Goal: Answer question/provide support: Answer question/provide support

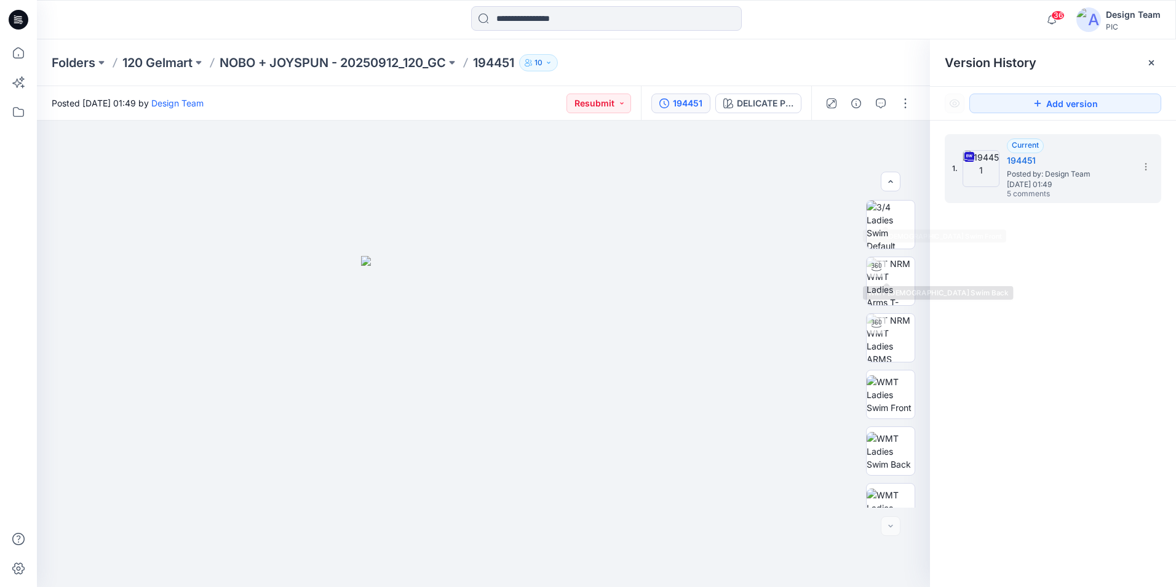
scroll to position [194, 0]
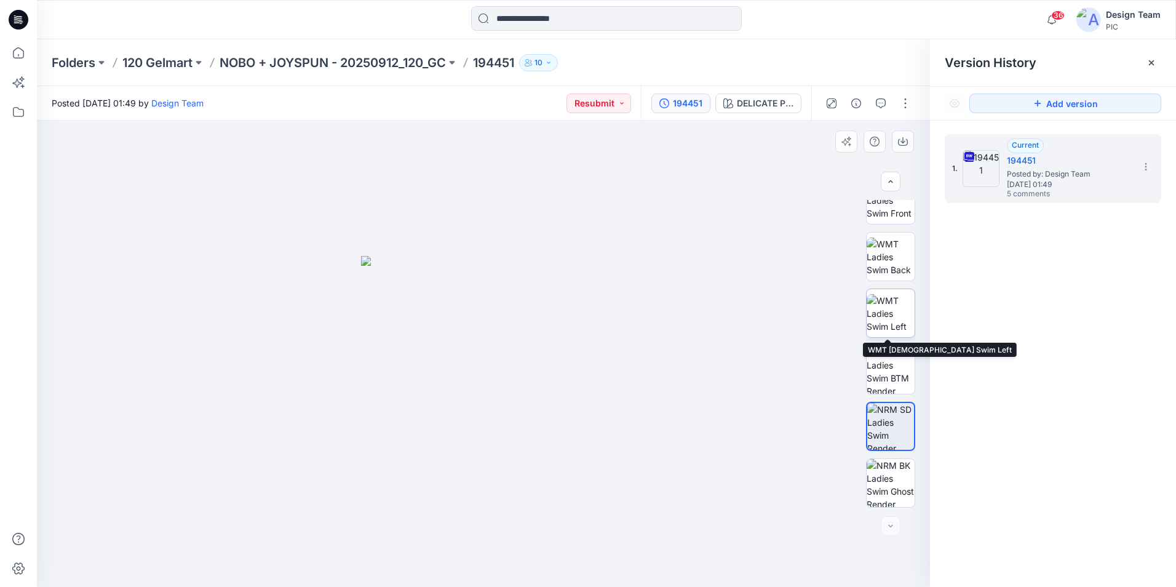
click at [867, 320] on img at bounding box center [891, 313] width 48 height 39
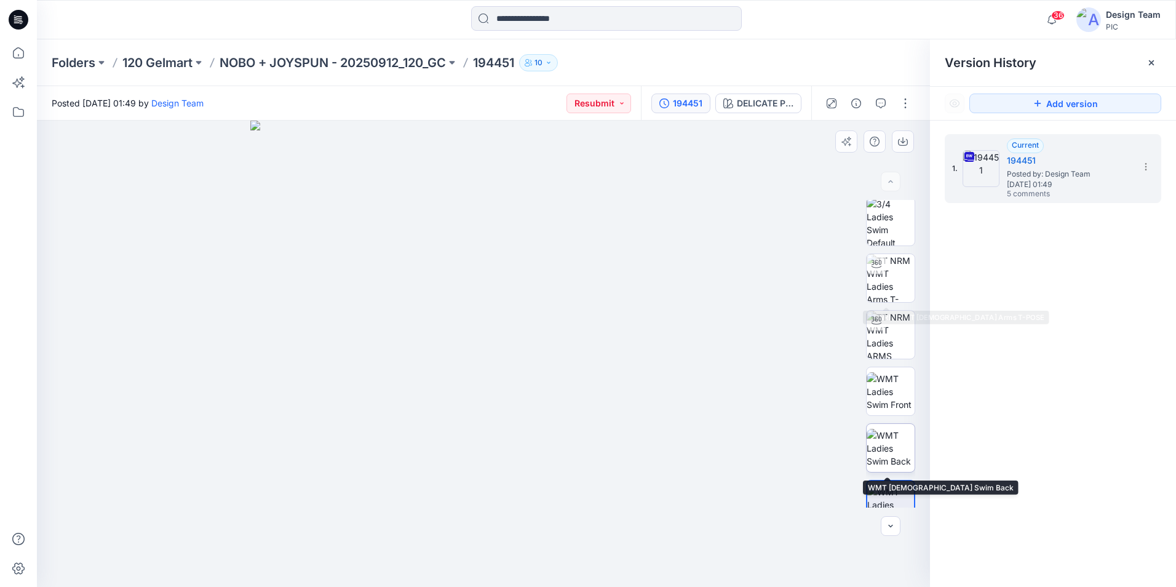
scroll to position [0, 0]
click at [881, 101] on icon "button" at bounding box center [881, 103] width 10 height 10
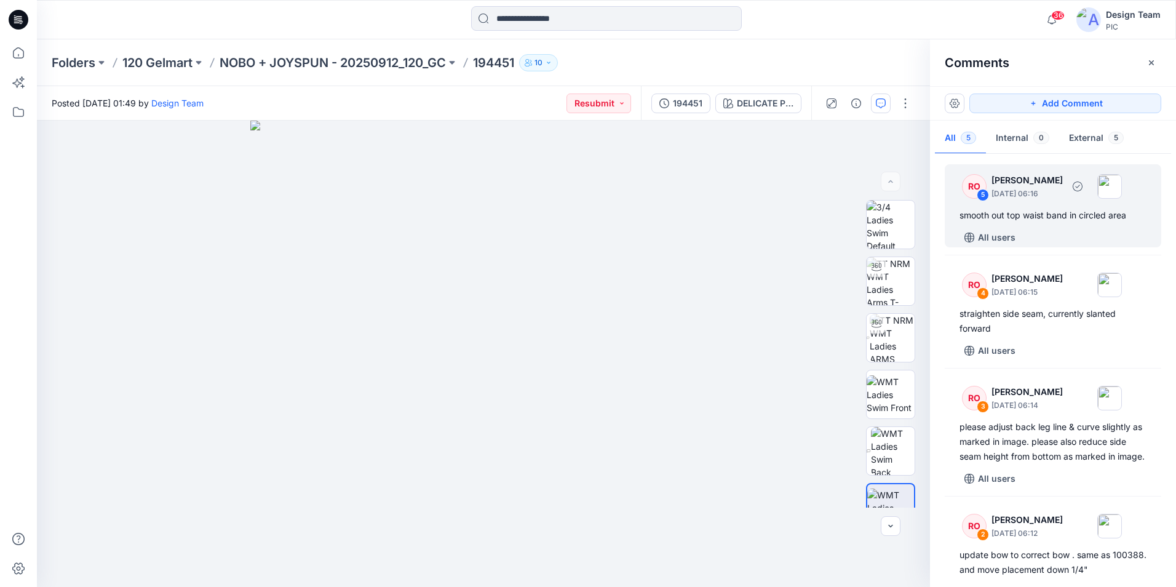
click at [1015, 212] on div "smooth out top waist band in circled area" at bounding box center [1052, 215] width 187 height 15
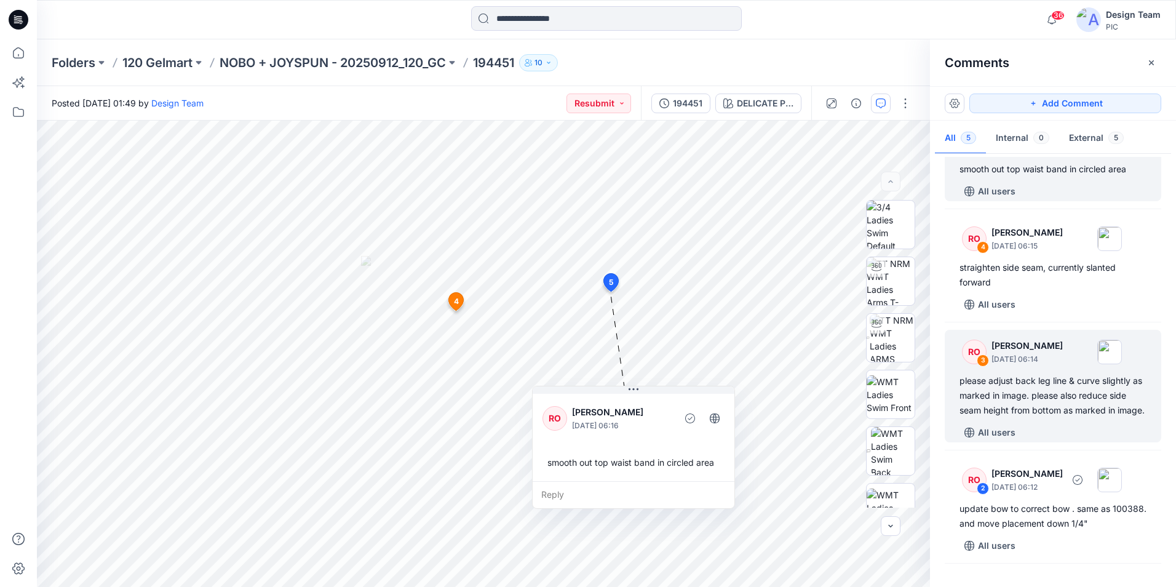
scroll to position [36, 0]
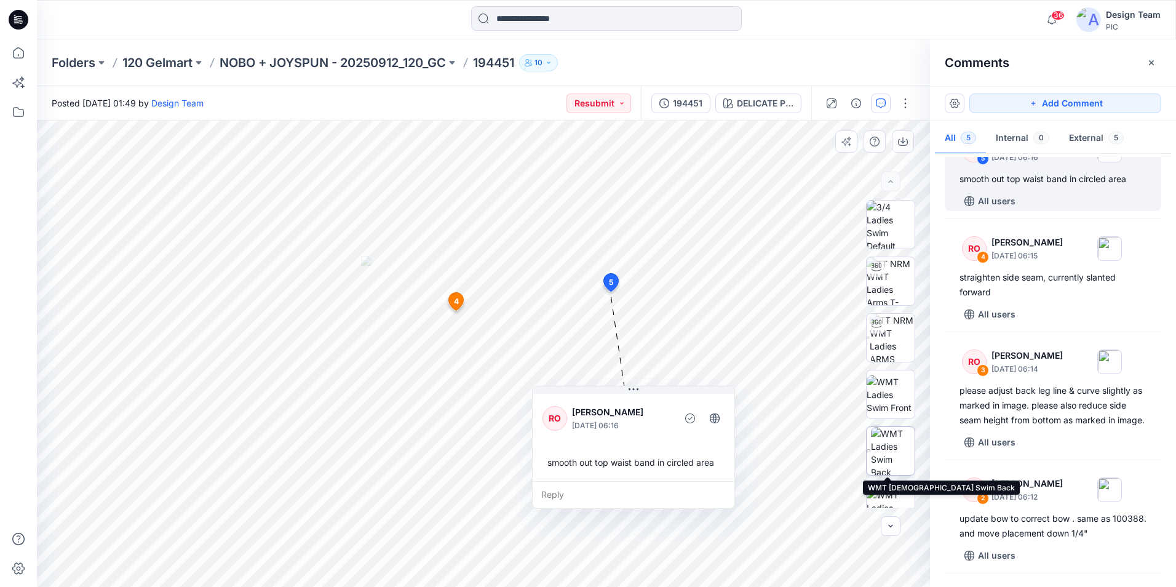
click at [876, 456] on img at bounding box center [893, 451] width 44 height 48
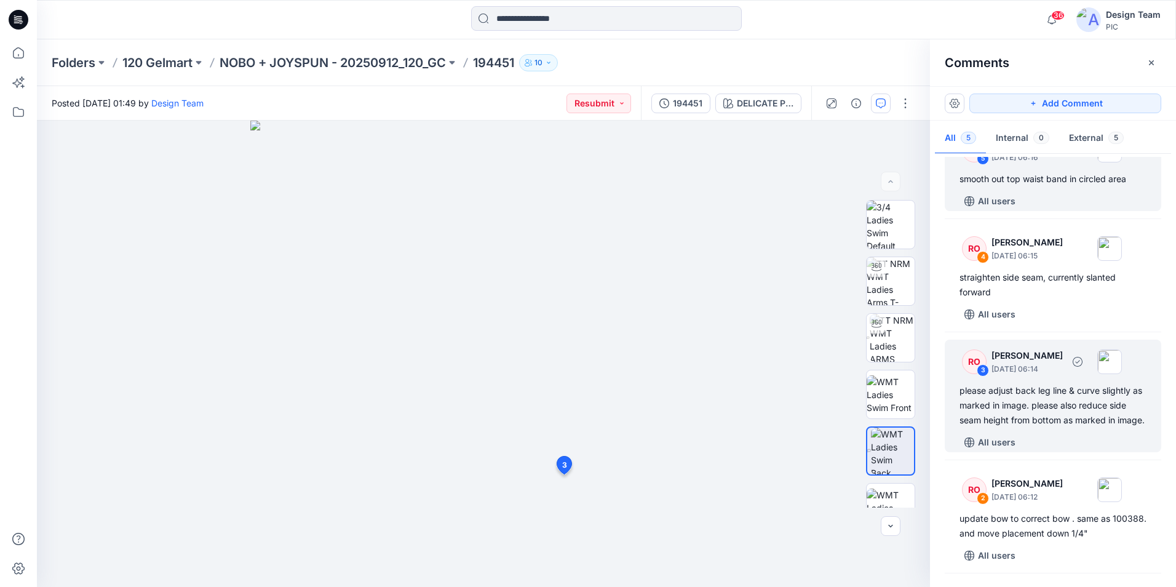
click at [1007, 426] on div "please adjust back leg line & curve slightly as marked in image. please also re…" at bounding box center [1052, 405] width 187 height 44
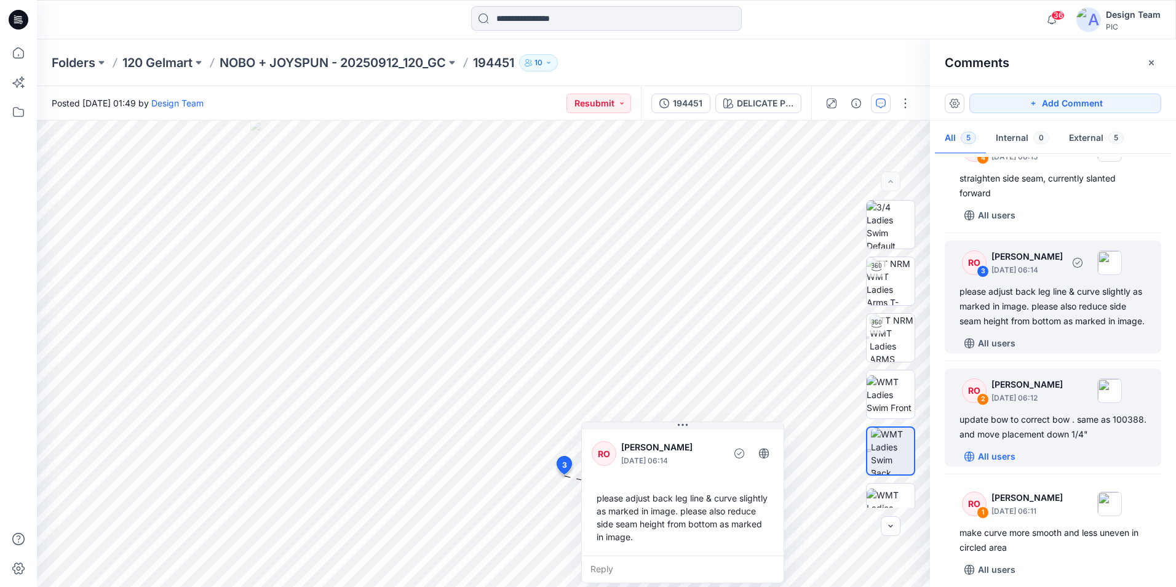
scroll to position [159, 0]
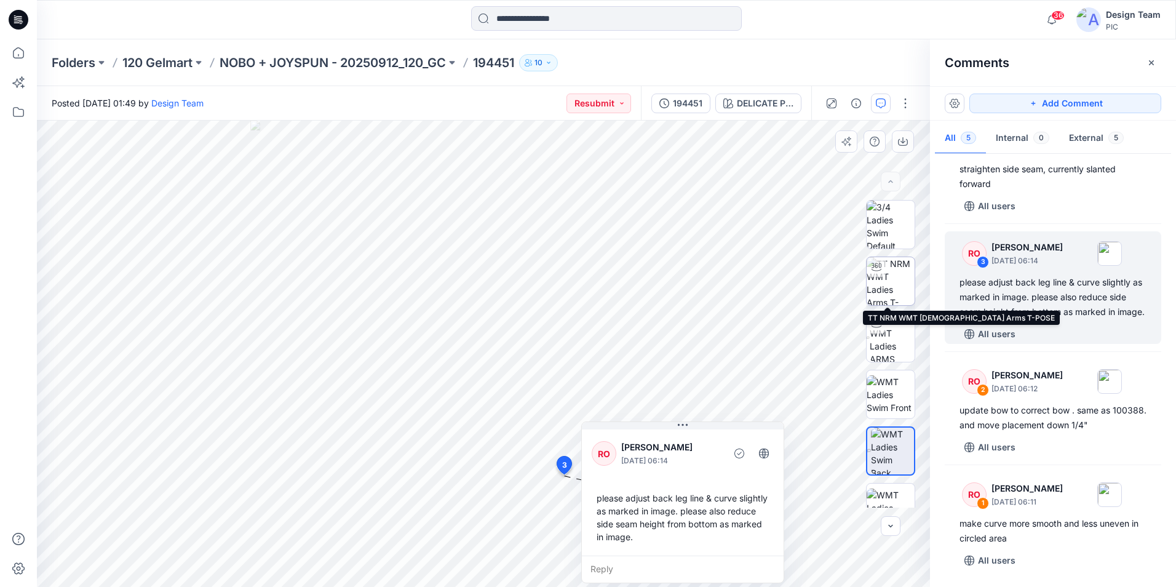
click at [893, 281] on img at bounding box center [891, 281] width 48 height 48
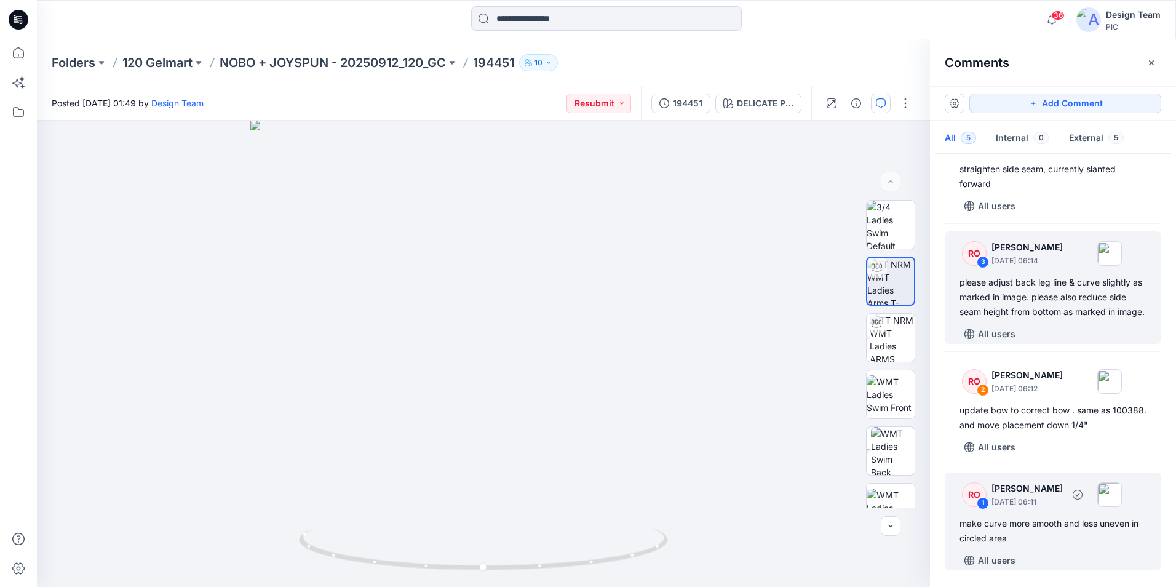
click at [1052, 532] on div "make curve more smooth and less uneven in circled area" at bounding box center [1052, 531] width 187 height 30
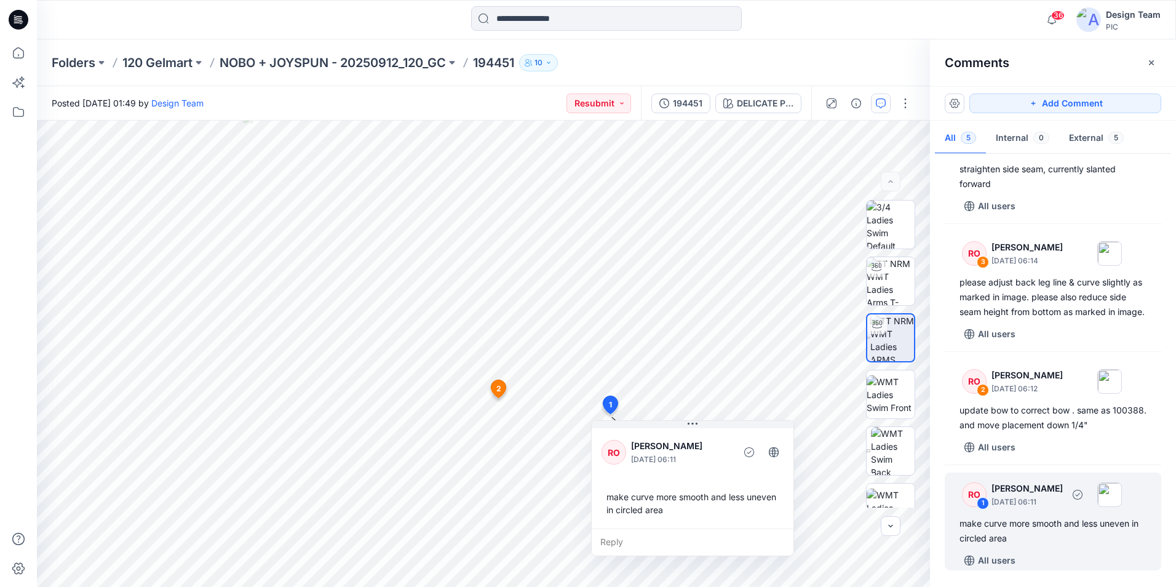
click at [1088, 525] on div "make curve more smooth and less uneven in circled area" at bounding box center [1052, 531] width 187 height 30
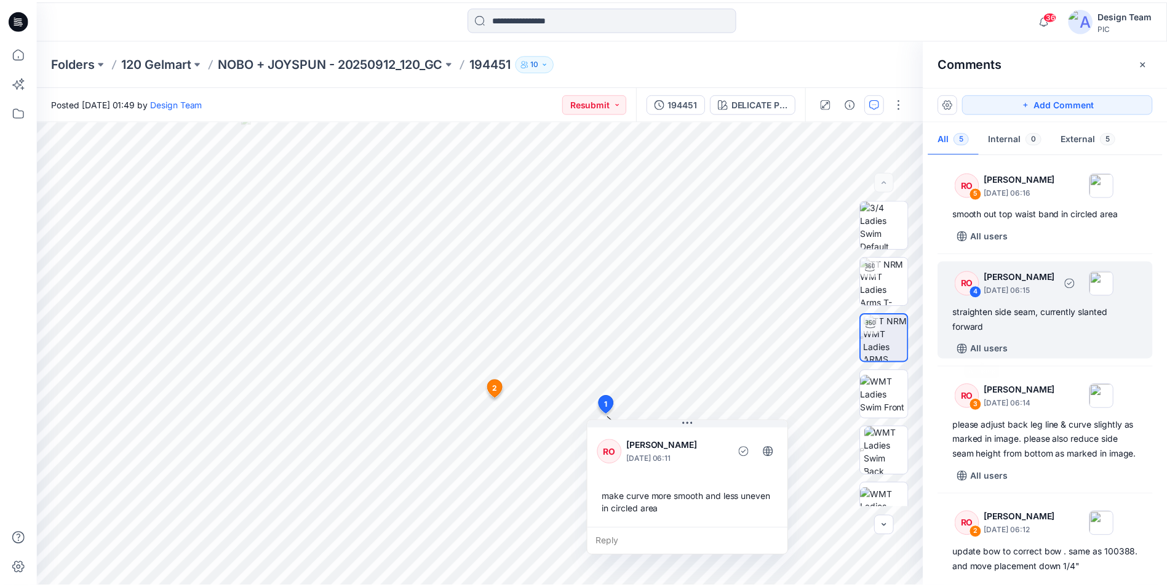
scroll to position [0, 0]
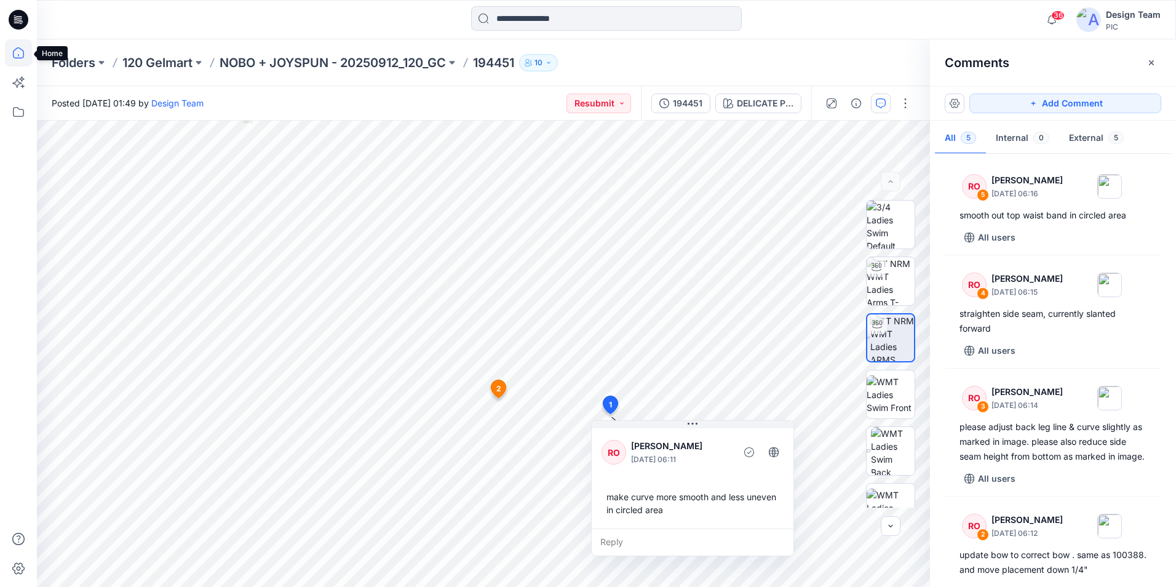
click at [23, 50] on icon at bounding box center [18, 52] width 27 height 27
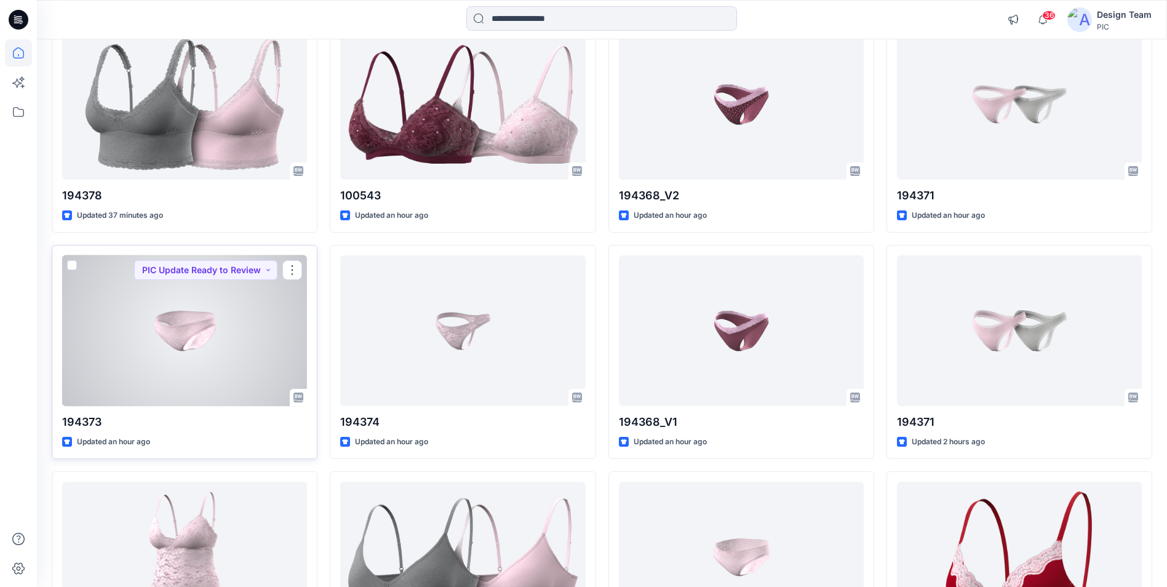
scroll to position [185, 0]
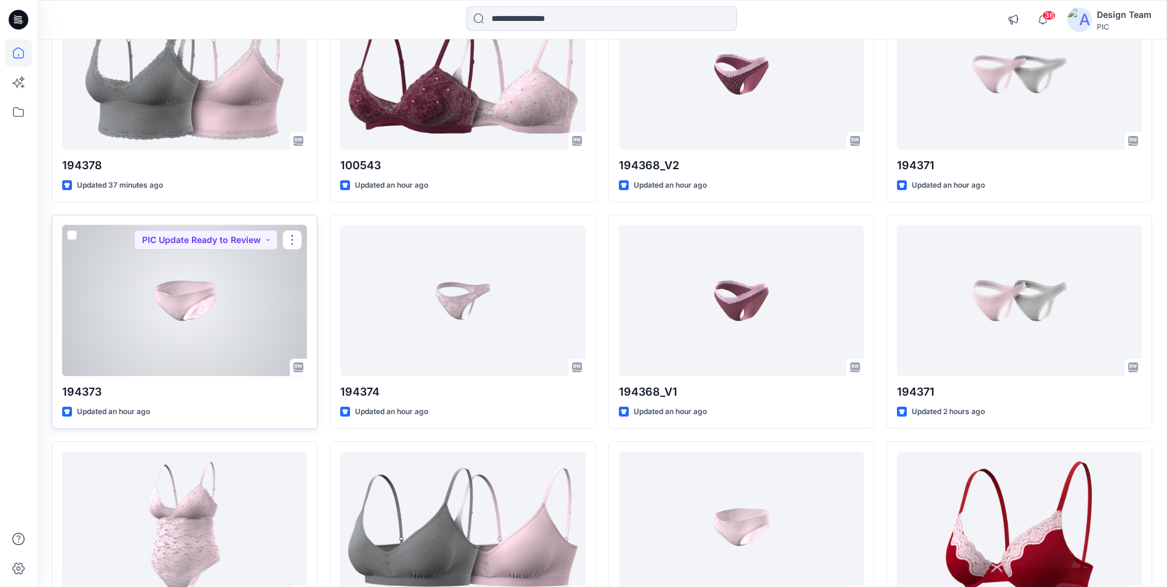
click at [226, 326] on div at bounding box center [184, 300] width 245 height 151
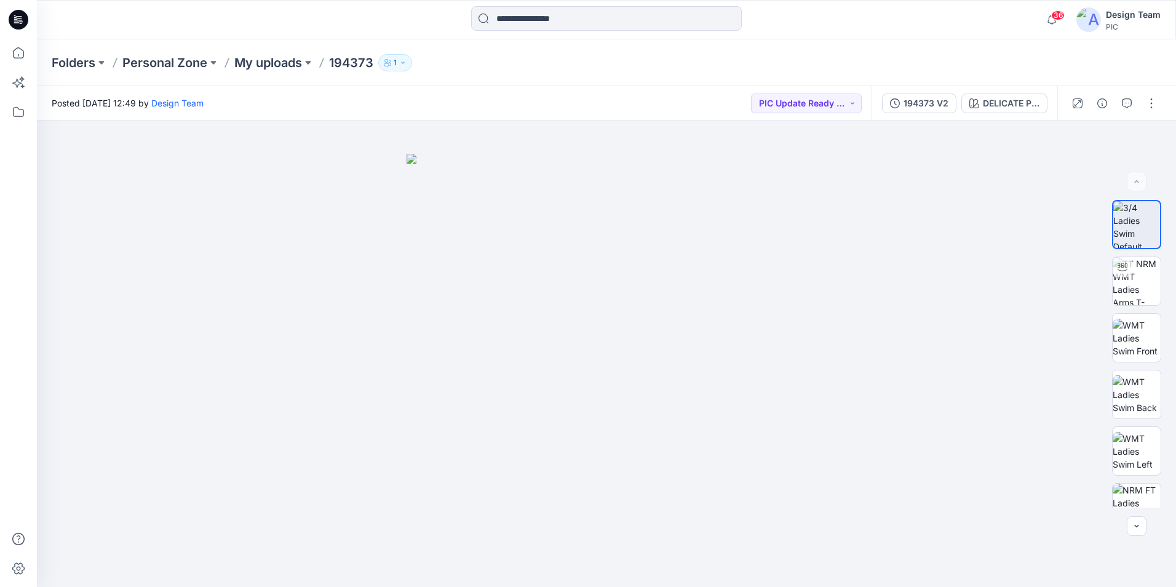
click at [404, 63] on icon "button" at bounding box center [402, 62] width 7 height 7
click at [720, 171] on img at bounding box center [607, 370] width 400 height 433
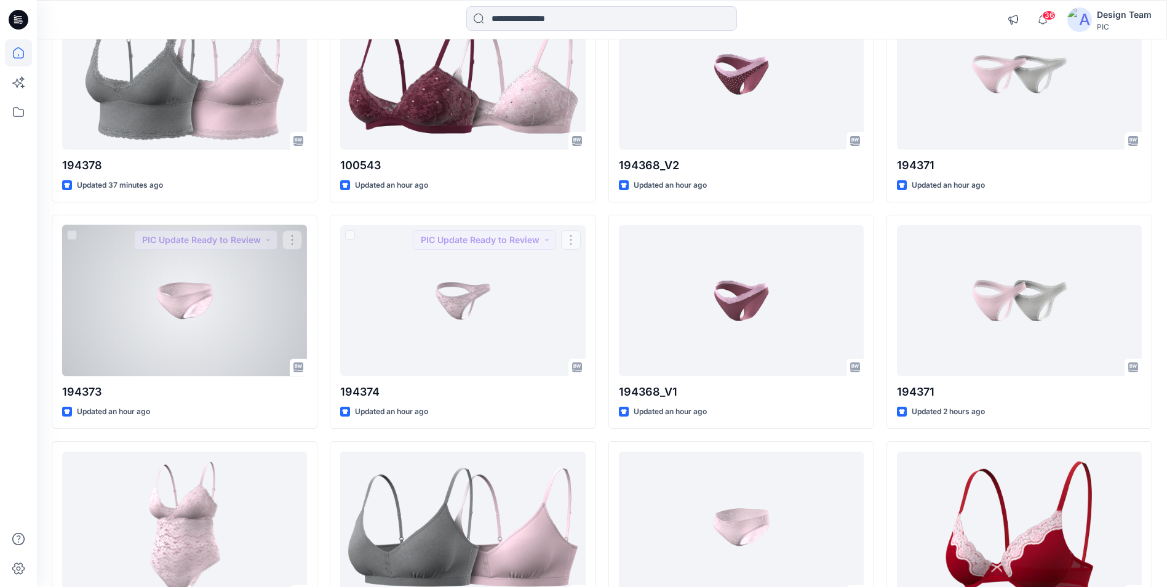
click at [297, 304] on div at bounding box center [184, 300] width 245 height 151
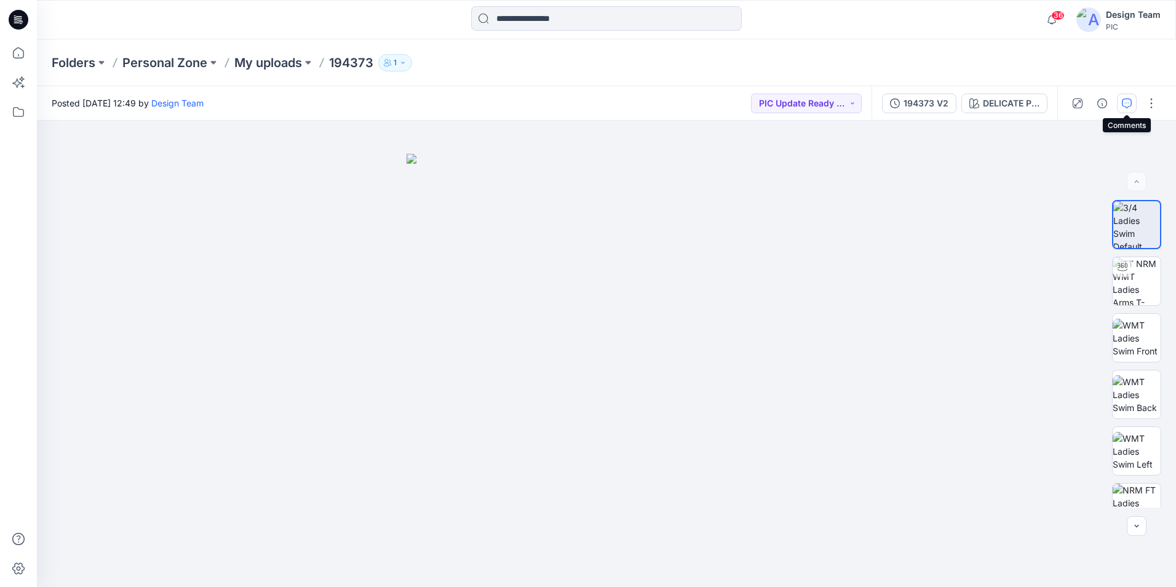
click at [1133, 105] on button "button" at bounding box center [1127, 103] width 20 height 20
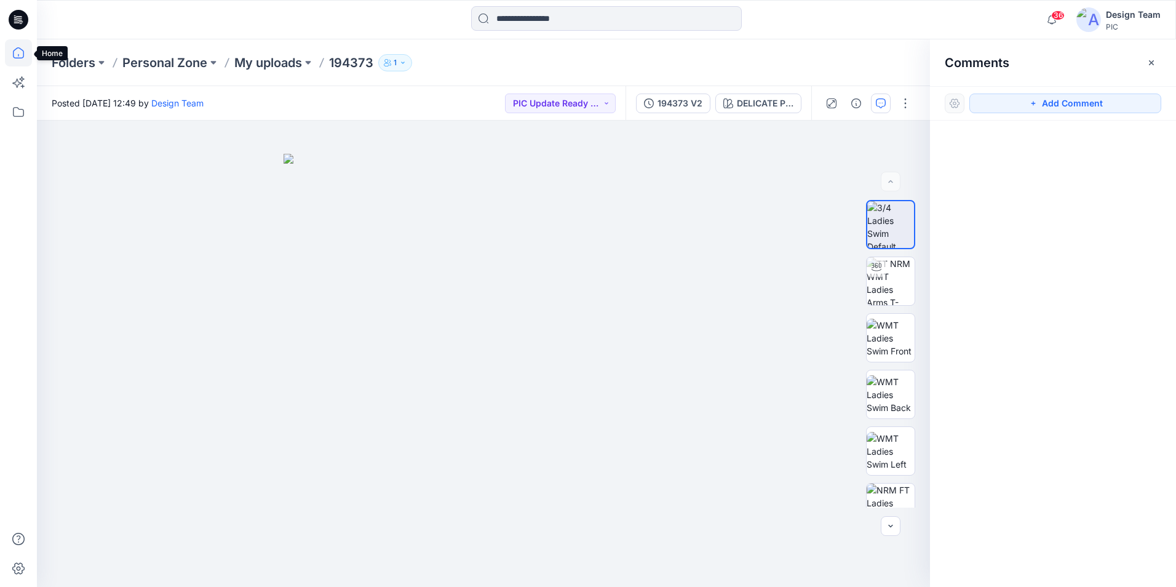
click at [14, 49] on icon at bounding box center [18, 52] width 27 height 27
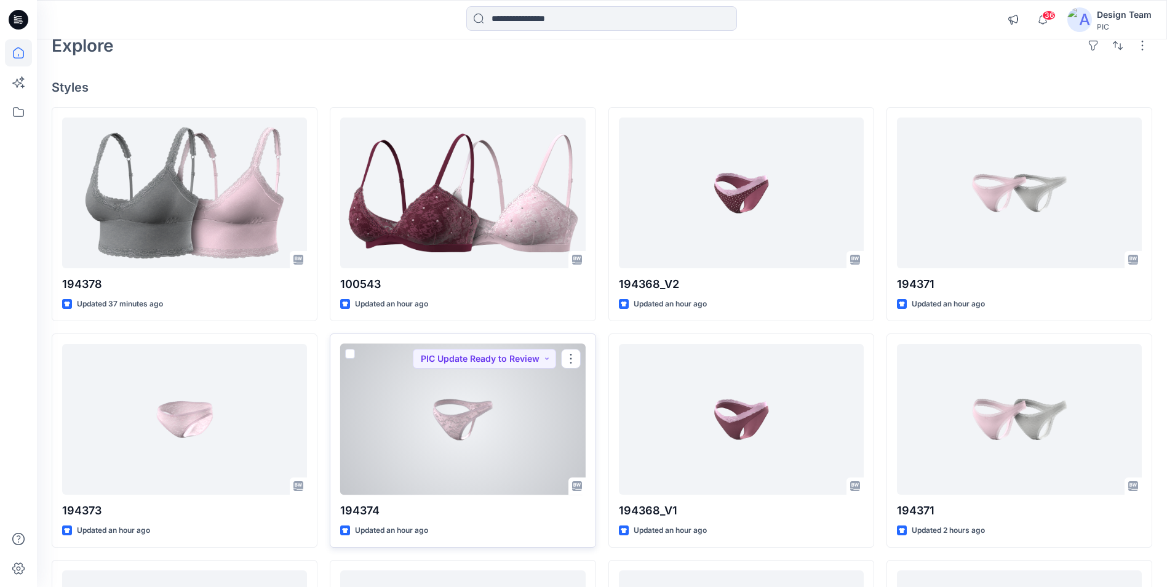
scroll to position [62, 0]
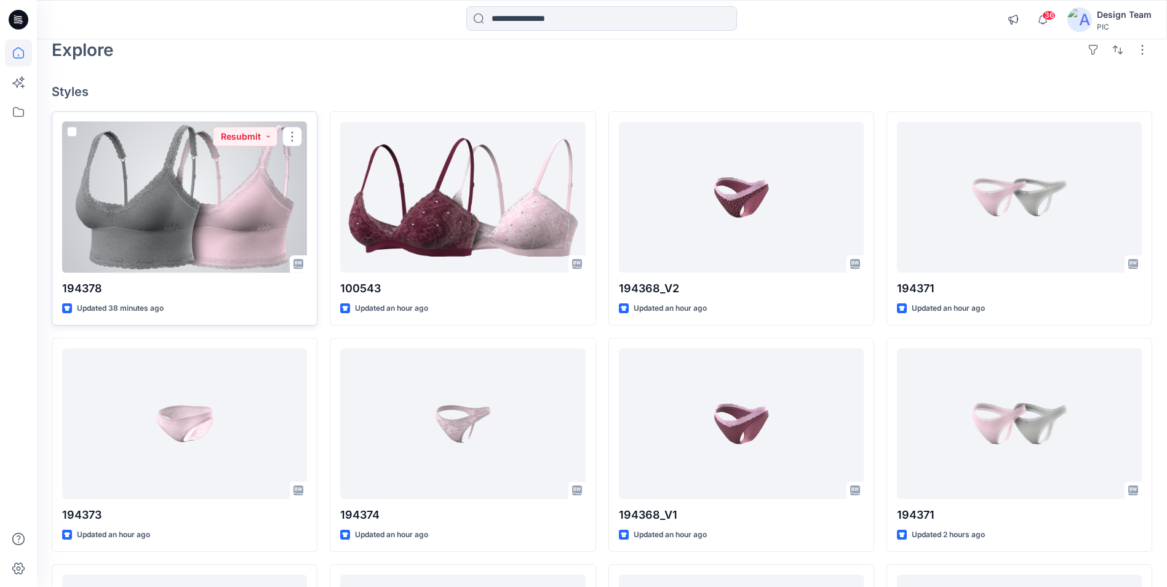
click at [197, 207] on div at bounding box center [184, 197] width 245 height 151
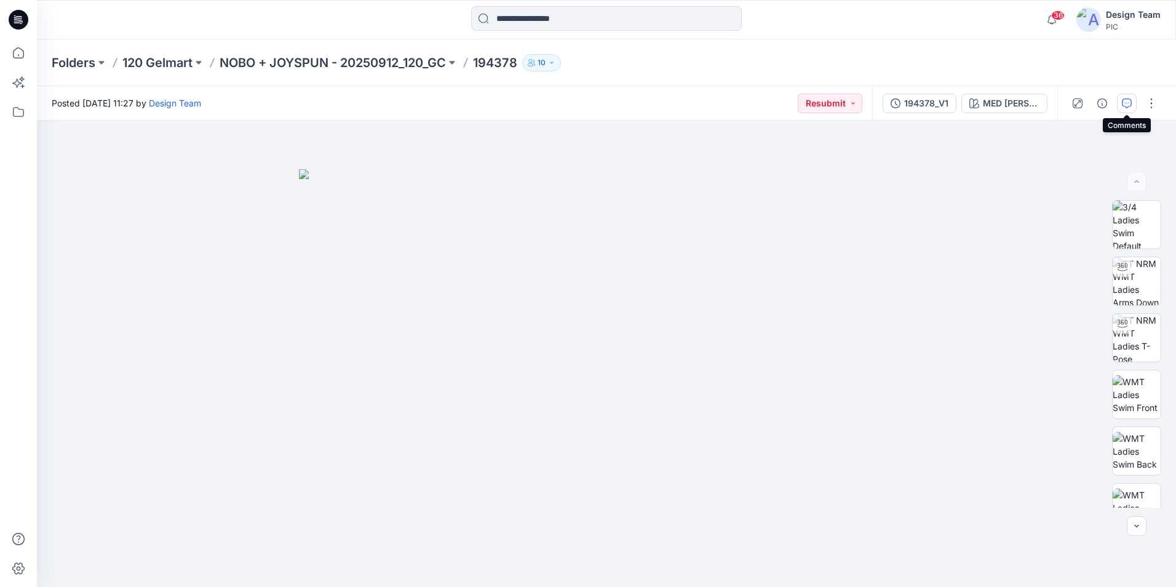
click at [1129, 100] on icon "button" at bounding box center [1127, 103] width 10 height 10
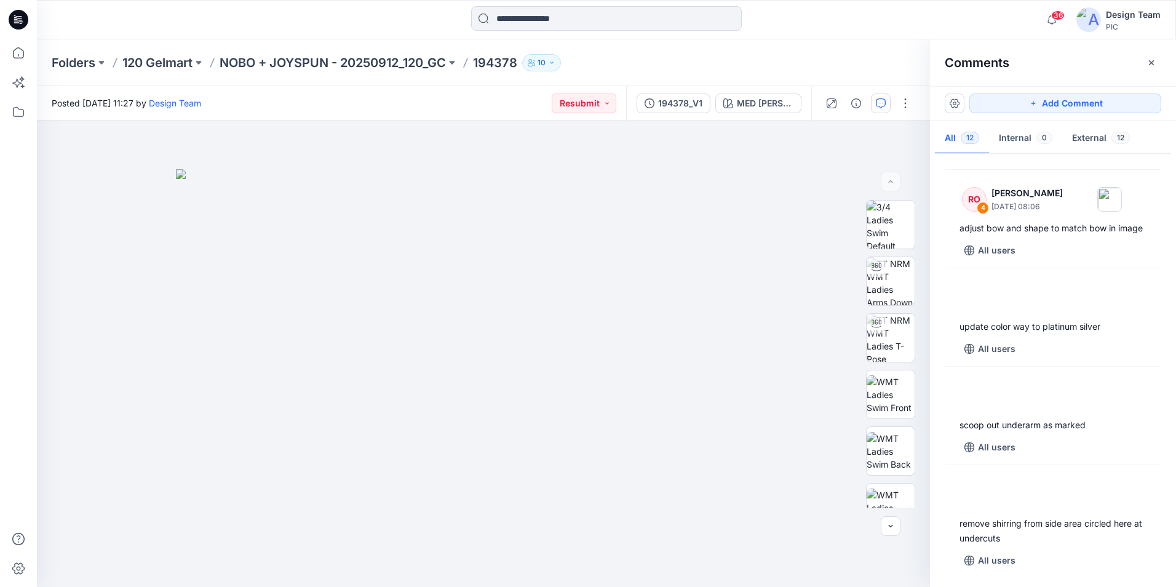
scroll to position [863, 0]
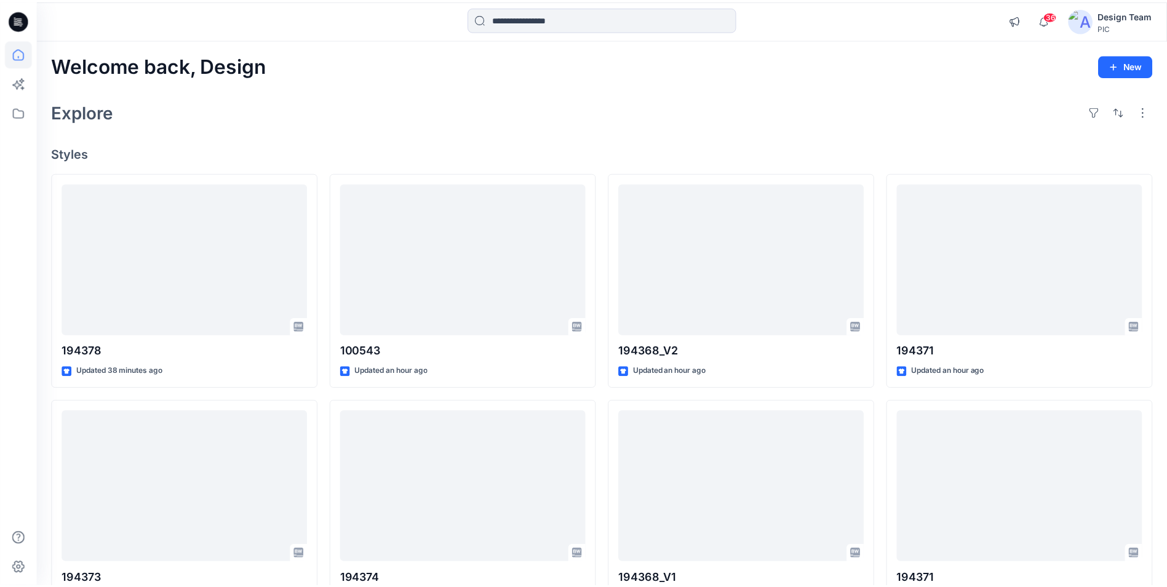
scroll to position [62, 0]
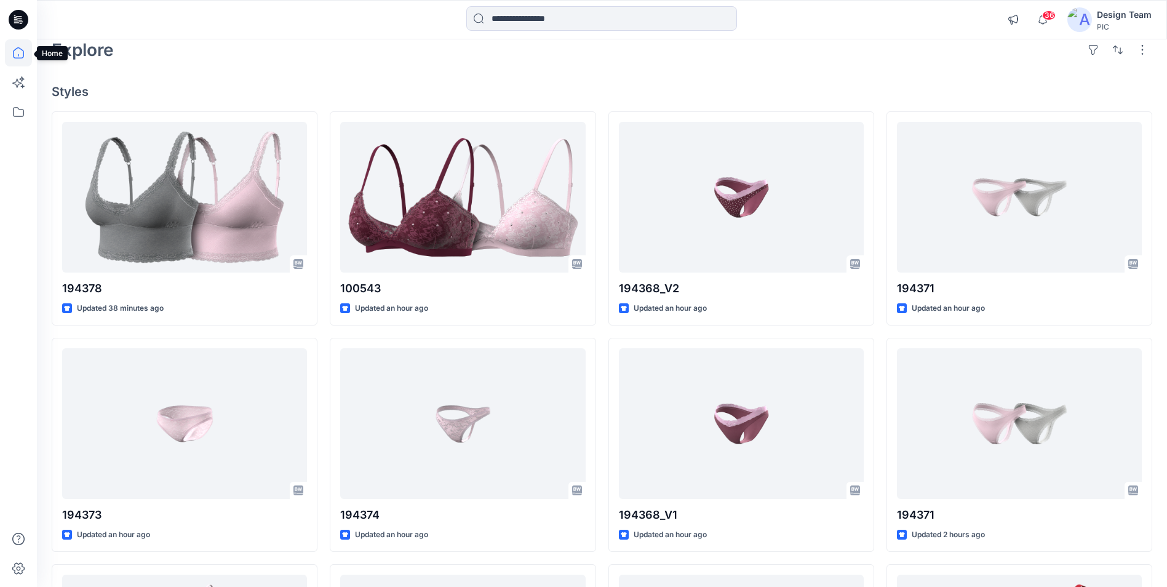
click at [17, 65] on icon at bounding box center [18, 52] width 27 height 27
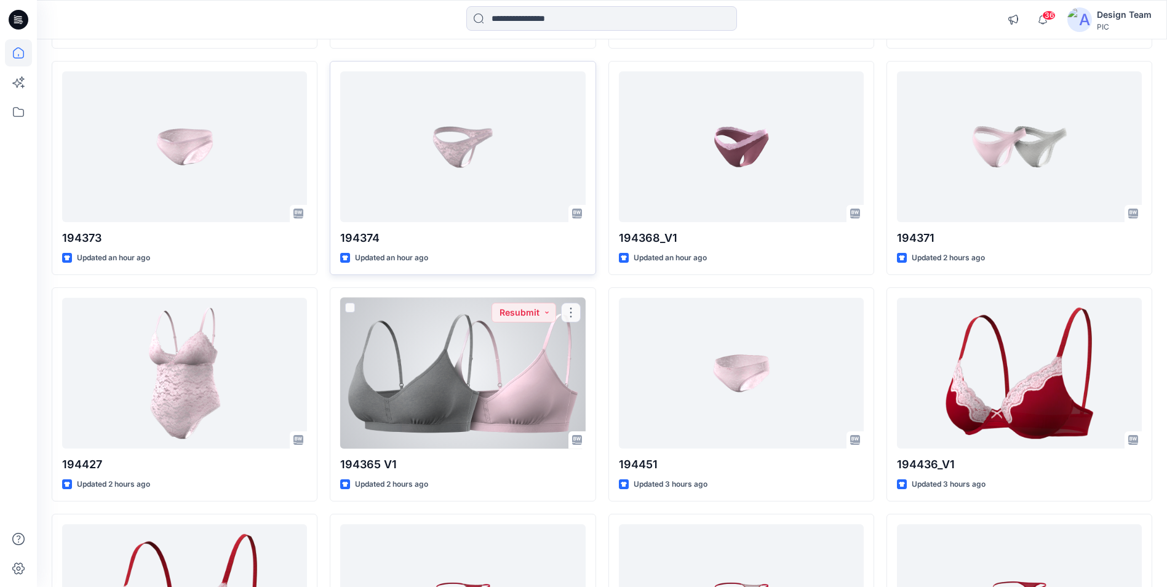
scroll to position [369, 0]
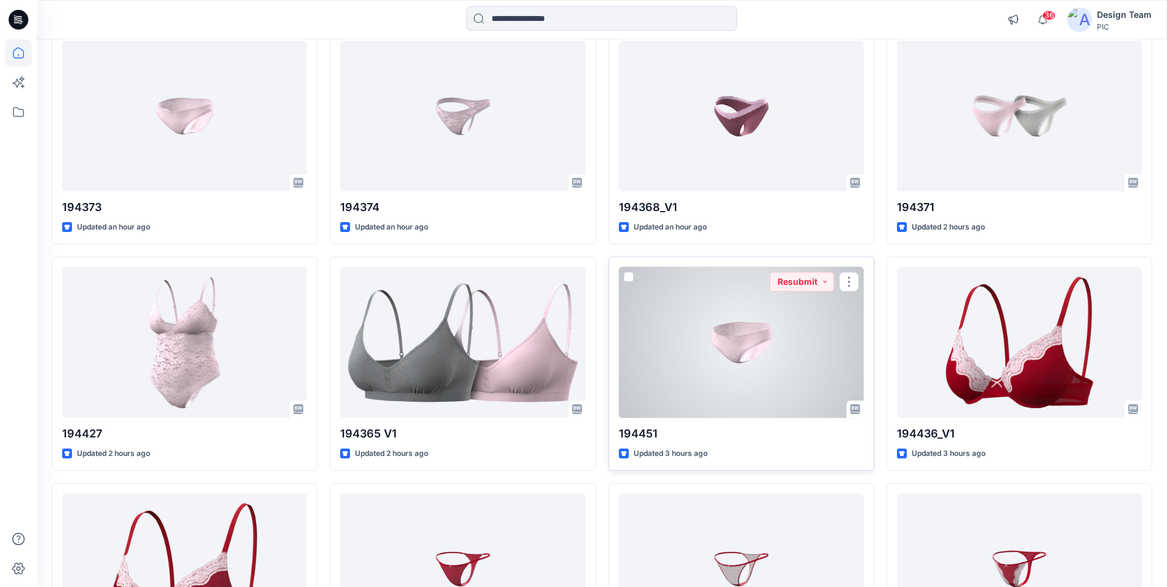
click at [711, 365] on div at bounding box center [741, 342] width 245 height 151
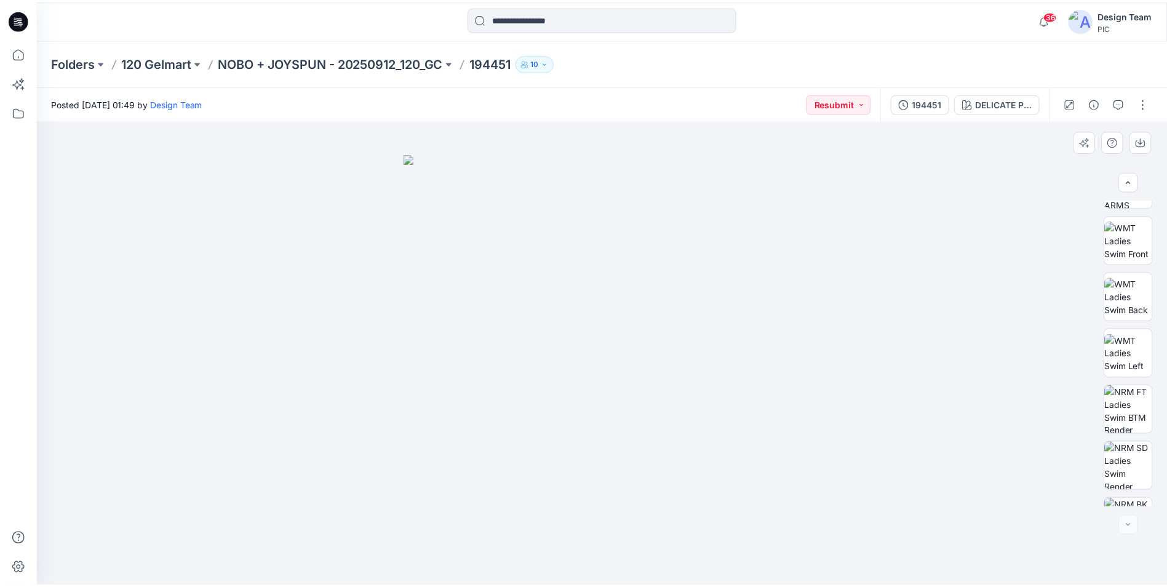
scroll to position [194, 0]
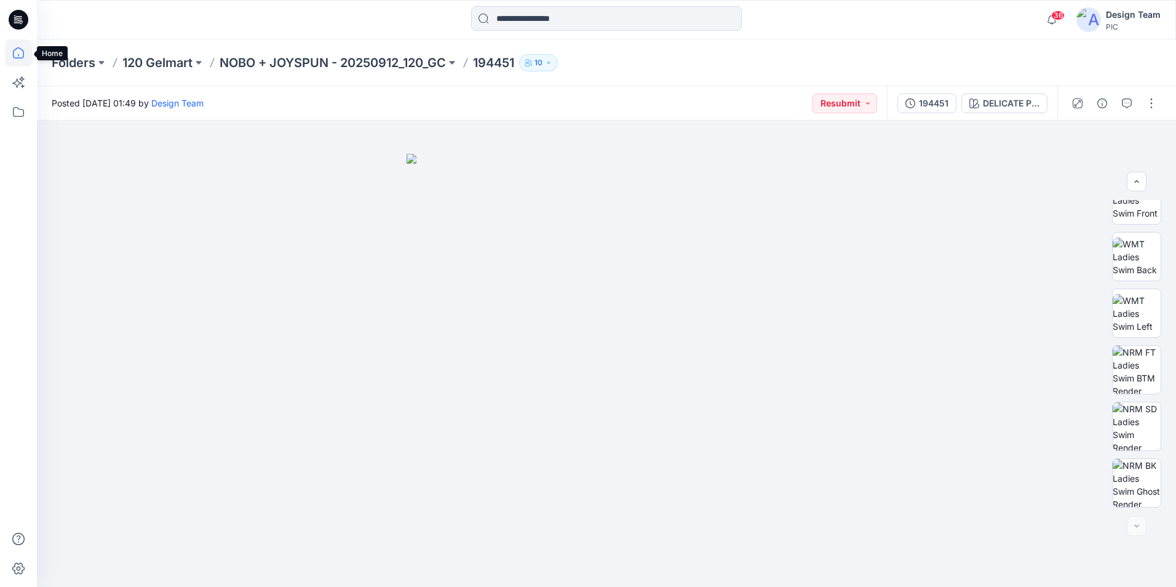
click at [18, 54] on icon at bounding box center [18, 52] width 27 height 27
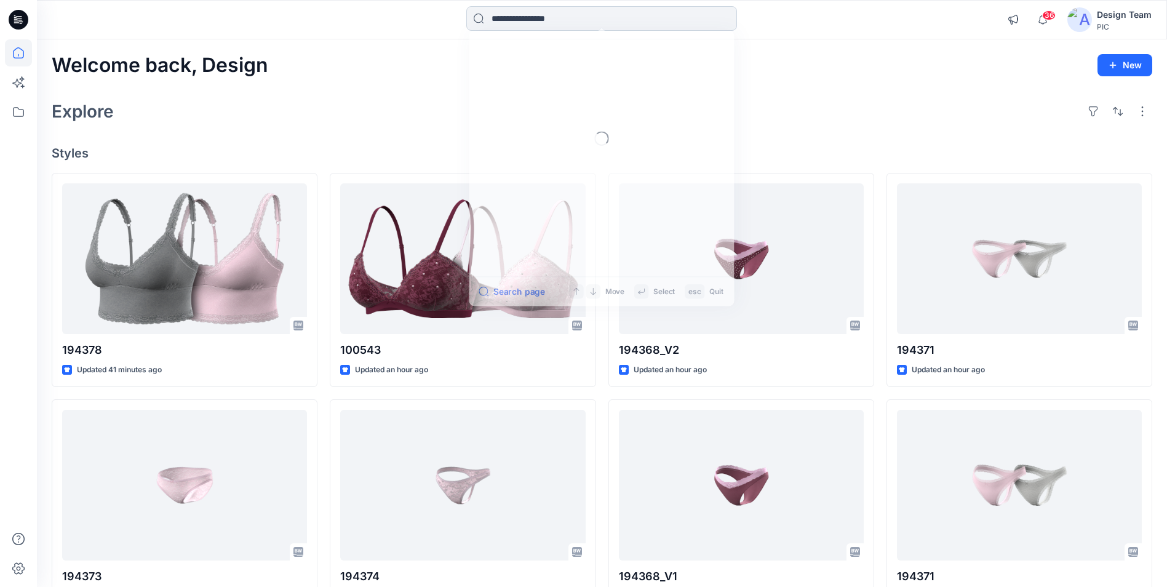
click at [541, 22] on input at bounding box center [601, 18] width 271 height 25
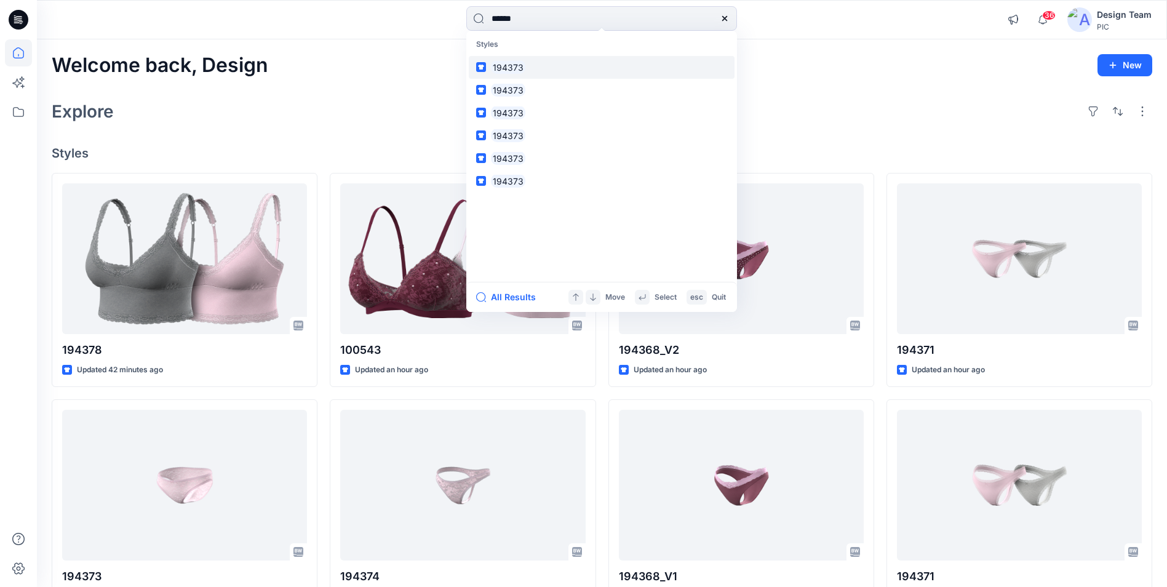
type input "******"
click at [534, 72] on link "194373" at bounding box center [602, 67] width 266 height 23
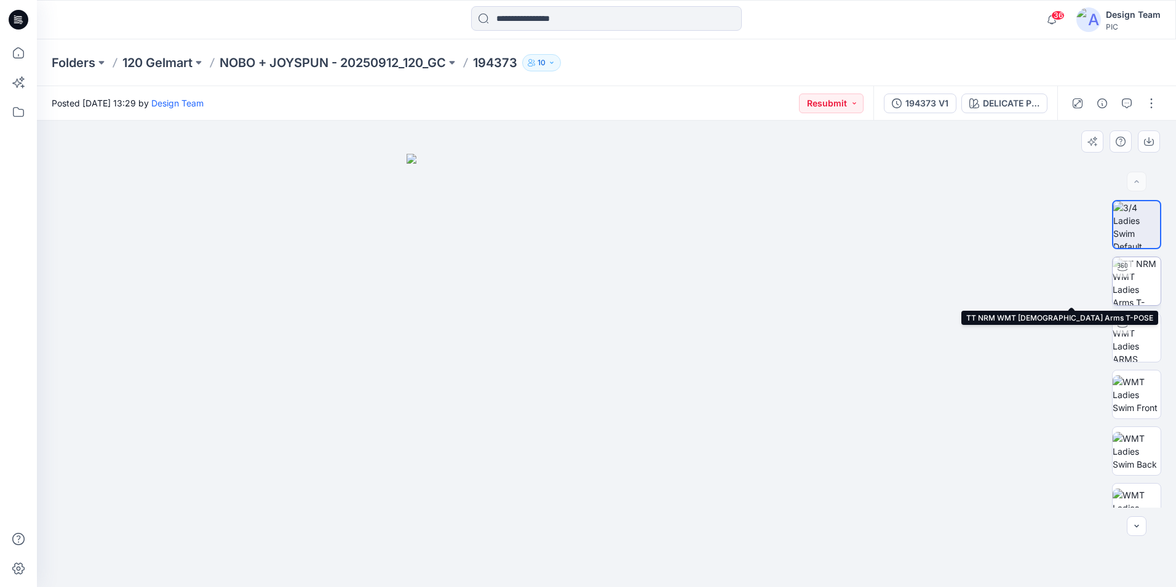
click at [1146, 285] on img at bounding box center [1137, 281] width 48 height 48
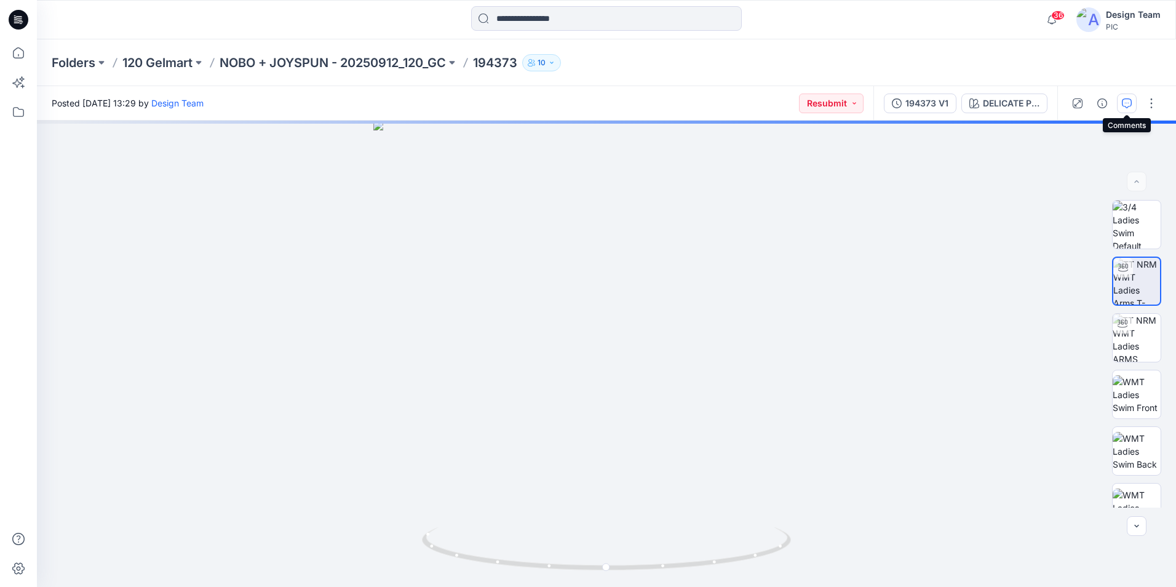
click at [1124, 105] on icon "button" at bounding box center [1127, 103] width 10 height 10
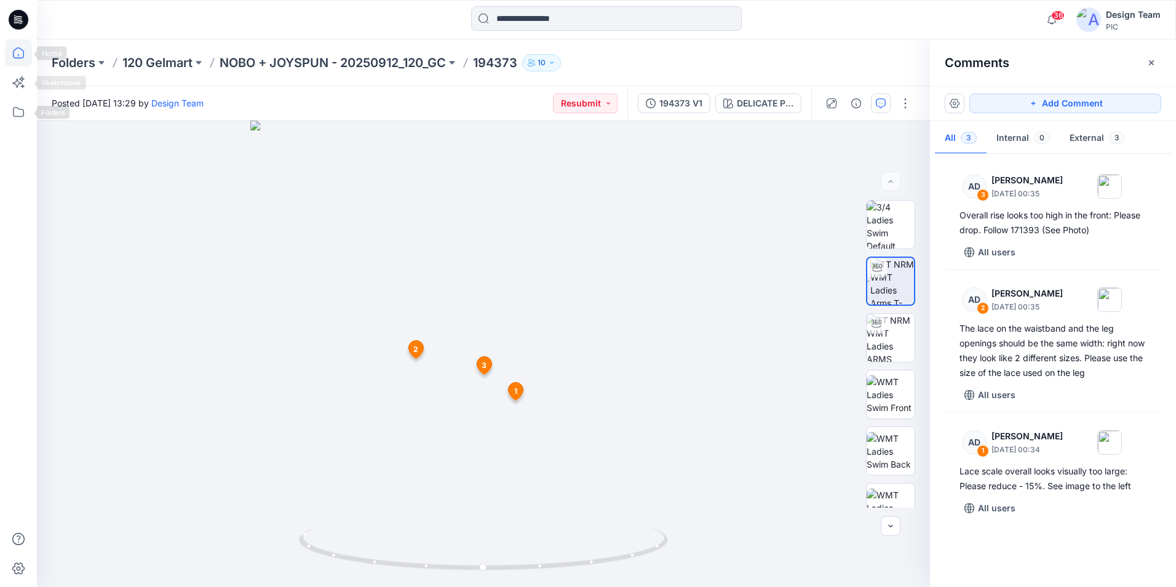
click at [16, 52] on icon at bounding box center [18, 52] width 27 height 27
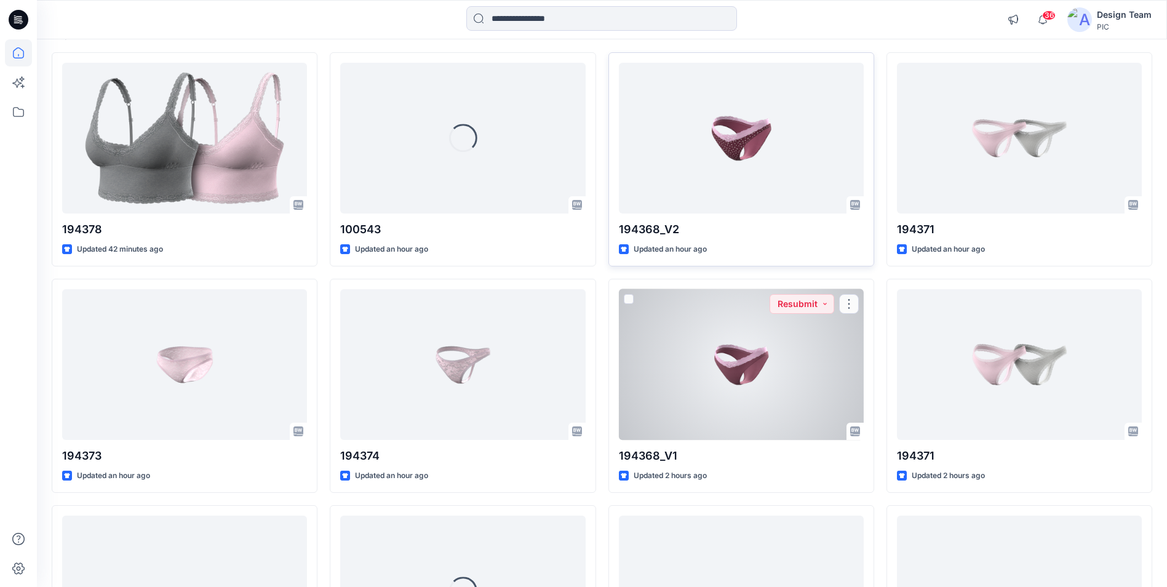
scroll to position [123, 0]
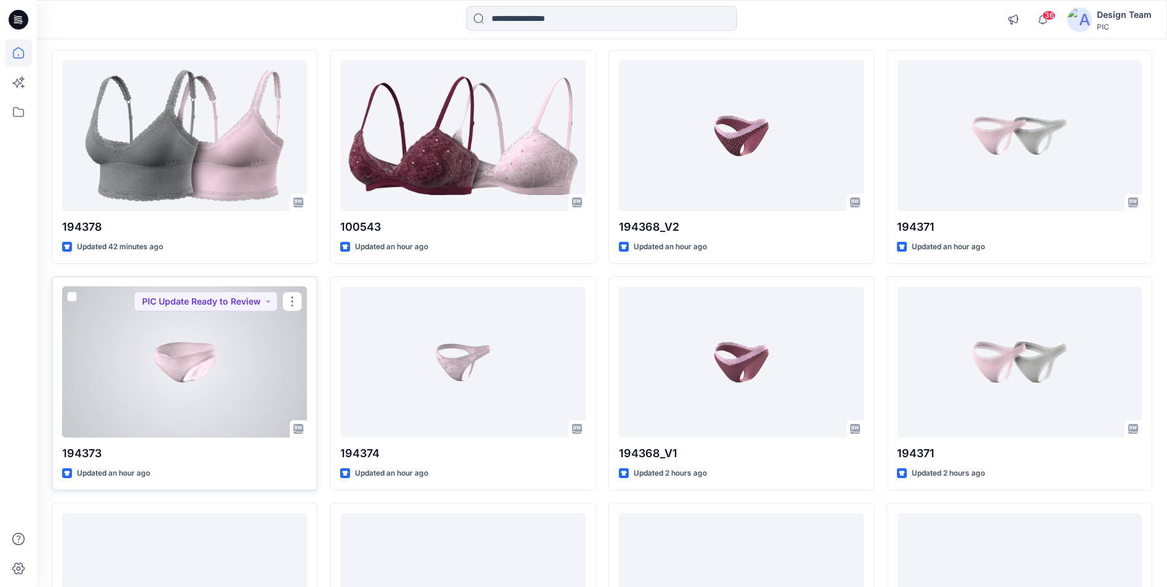
click at [173, 380] on div at bounding box center [184, 362] width 245 height 151
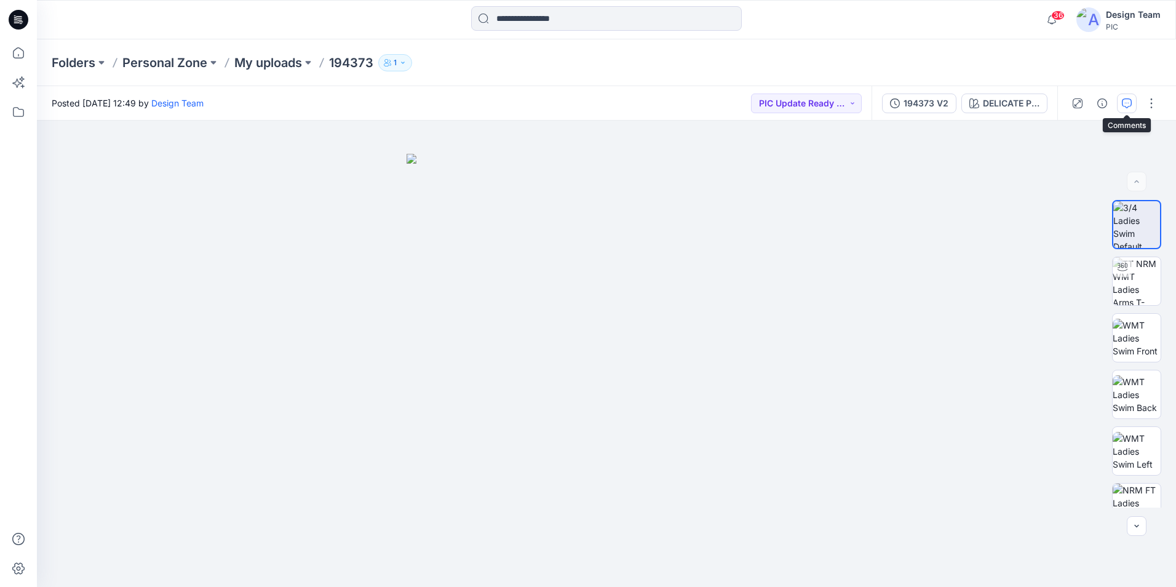
click at [1119, 106] on button "button" at bounding box center [1127, 103] width 20 height 20
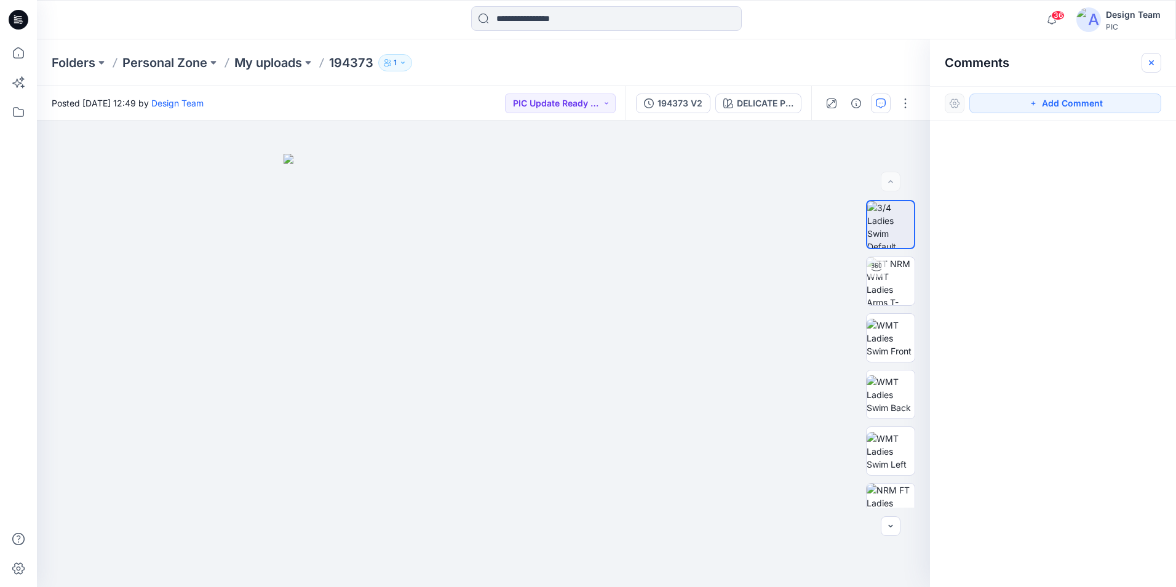
click at [1147, 66] on icon "button" at bounding box center [1151, 63] width 10 height 10
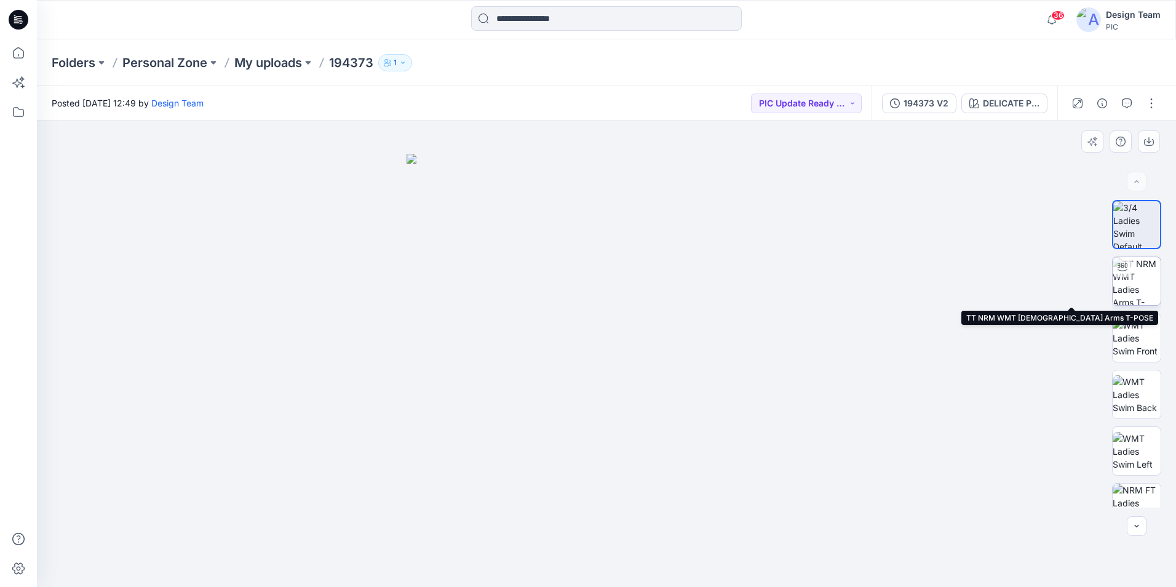
click at [1130, 286] on img at bounding box center [1137, 281] width 48 height 48
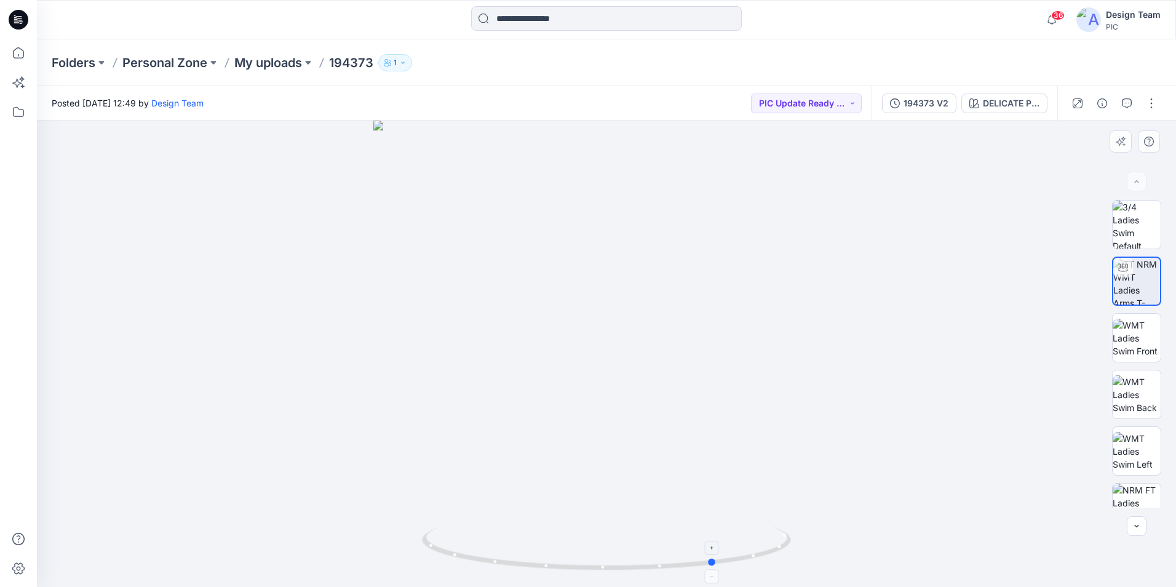
drag, startPoint x: 606, startPoint y: 569, endPoint x: 715, endPoint y: 565, distance: 109.6
click at [715, 565] on circle at bounding box center [712, 561] width 7 height 7
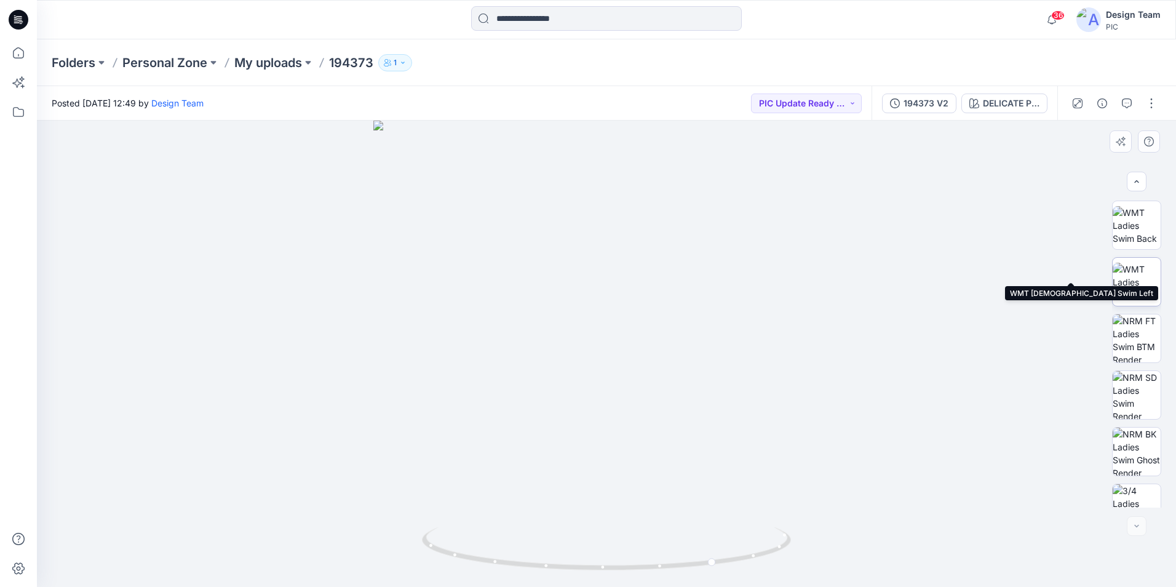
scroll to position [194, 0]
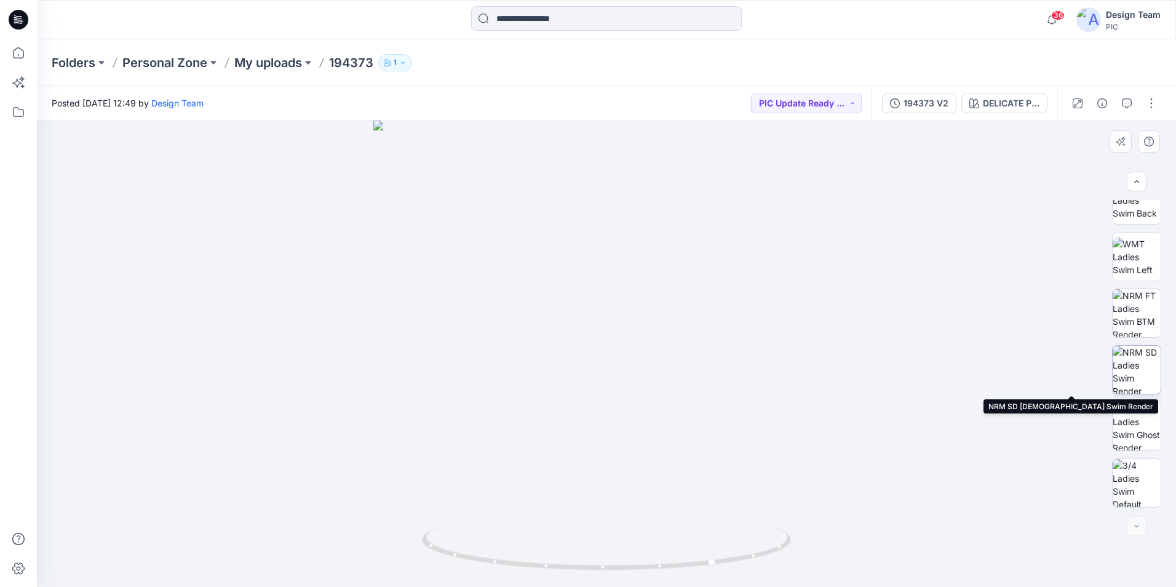
click at [1139, 362] on img at bounding box center [1137, 370] width 48 height 48
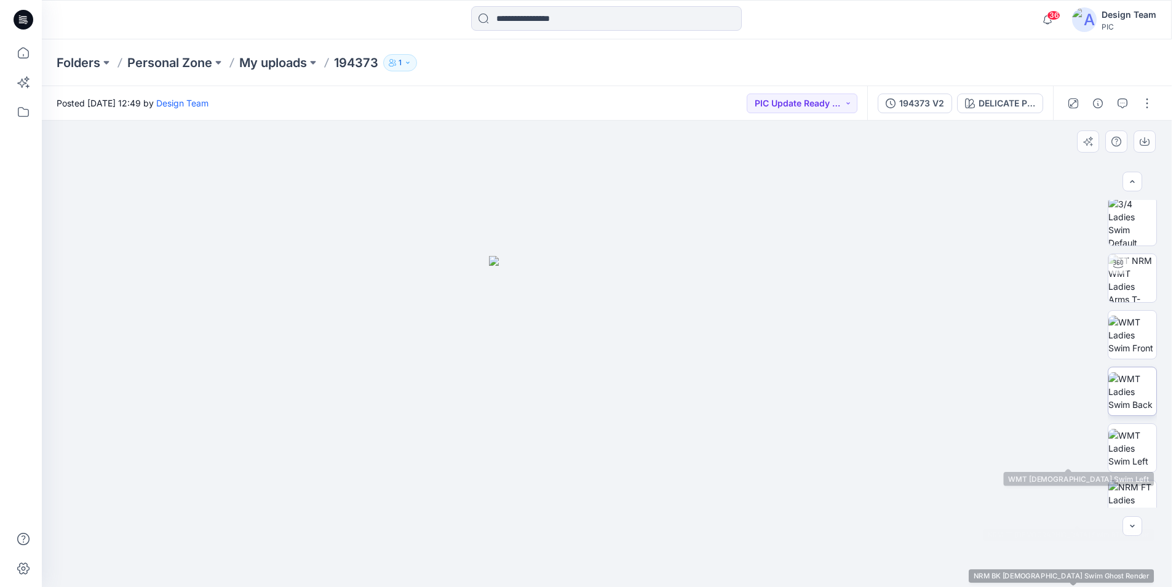
scroll to position [0, 0]
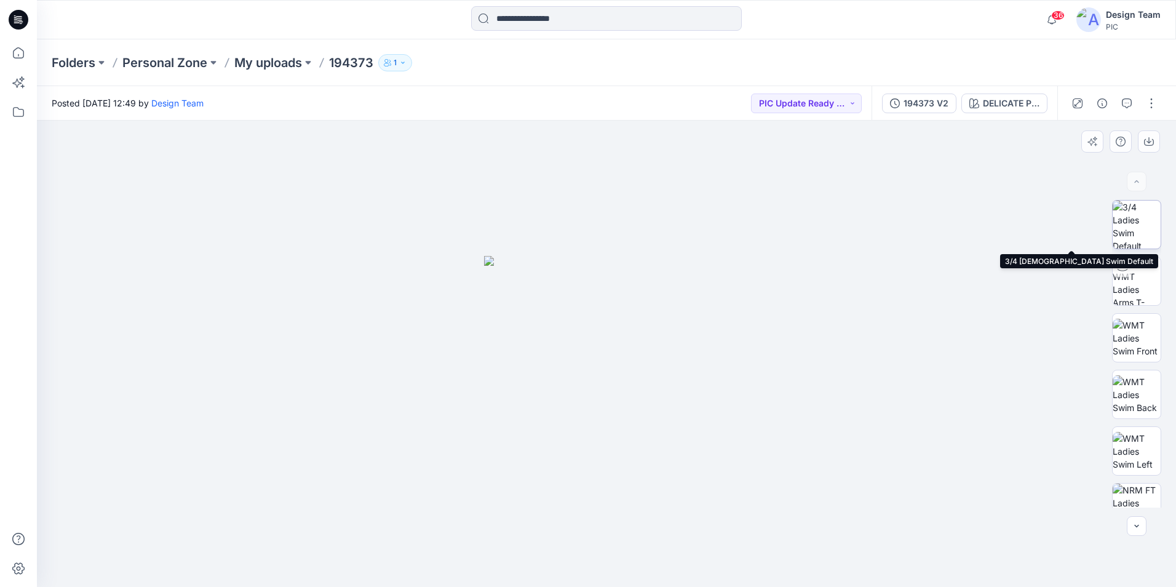
click at [1136, 223] on img at bounding box center [1137, 224] width 48 height 48
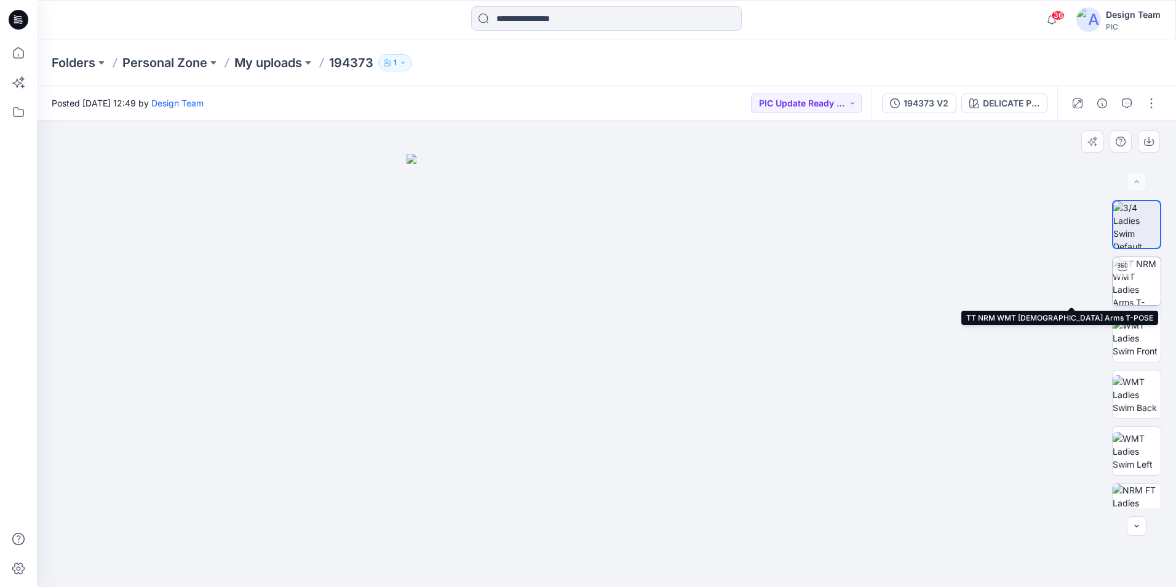
click at [1135, 280] on img at bounding box center [1137, 281] width 48 height 48
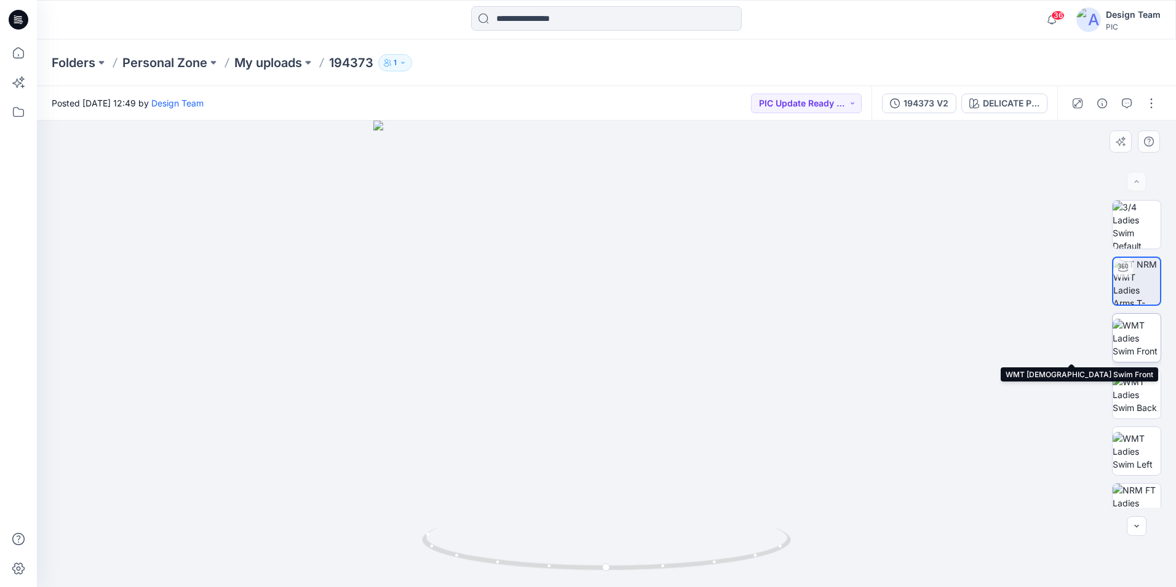
click at [1145, 351] on img at bounding box center [1137, 338] width 48 height 39
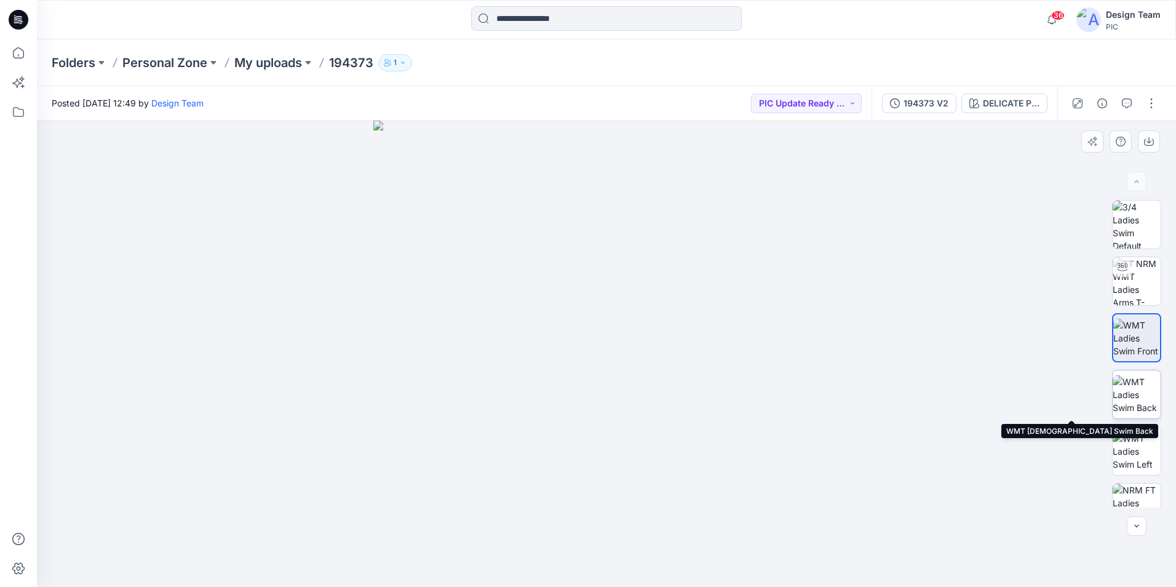
click at [1140, 391] on img at bounding box center [1137, 394] width 48 height 39
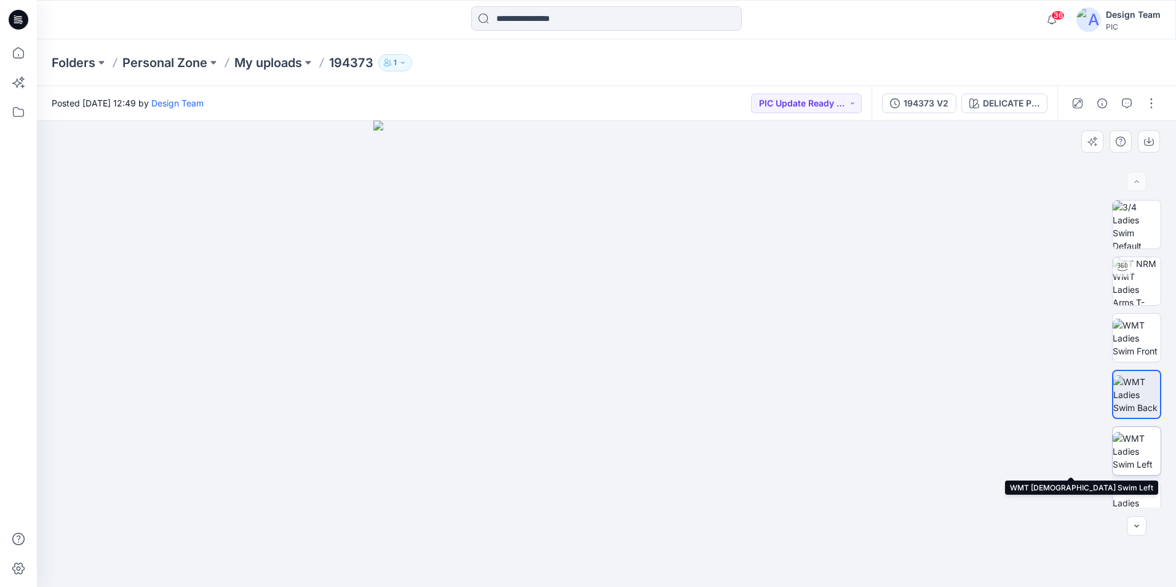
click at [1133, 451] on img at bounding box center [1137, 451] width 48 height 39
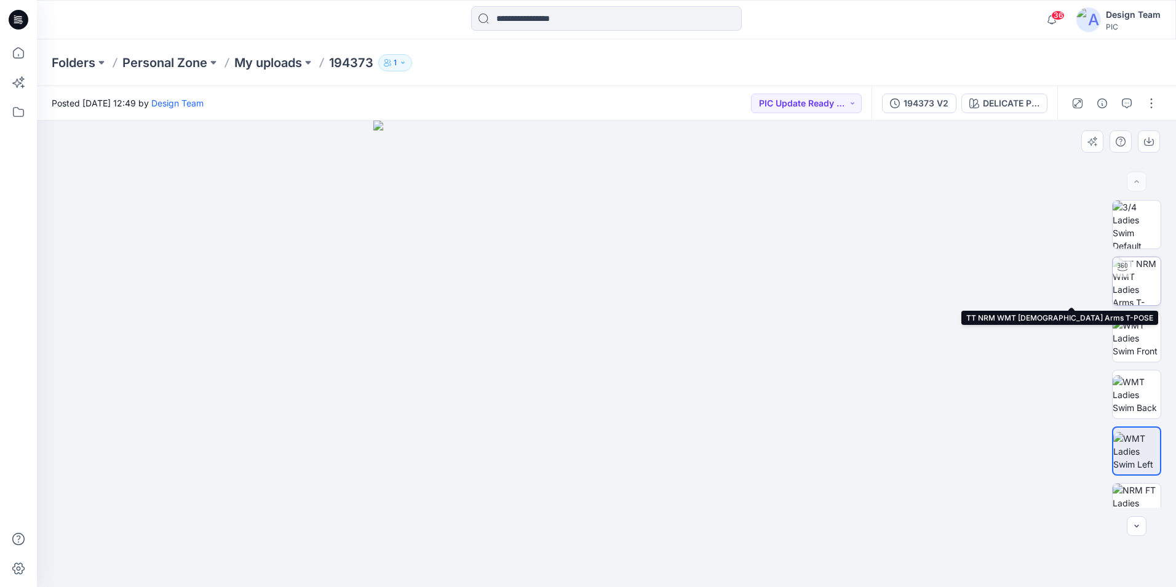
click at [1140, 286] on img at bounding box center [1137, 281] width 48 height 48
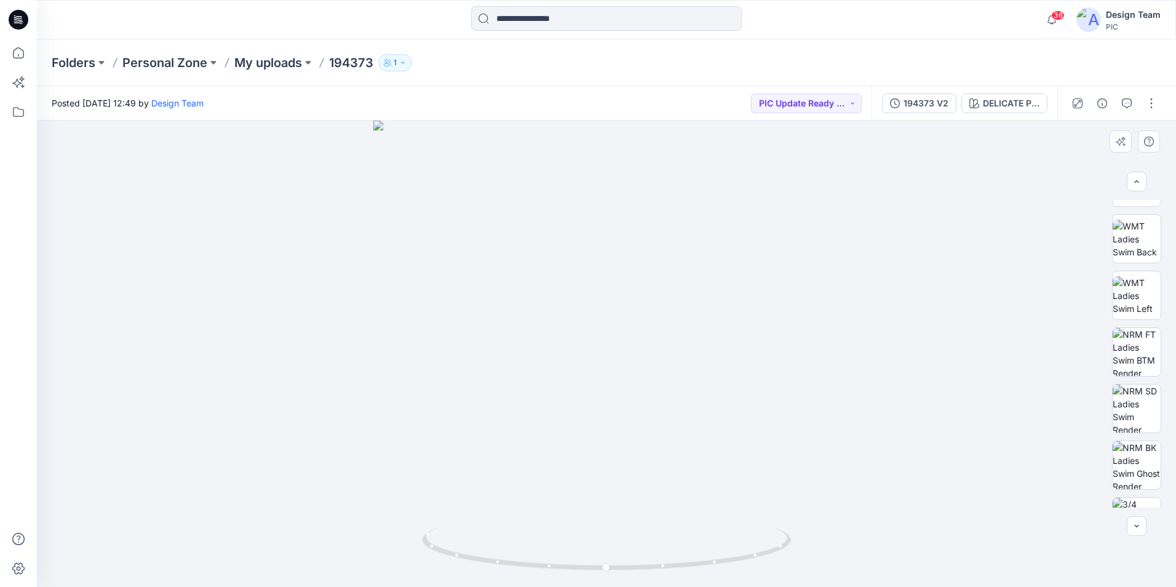
scroll to position [161, 0]
click at [1135, 341] on img at bounding box center [1137, 346] width 48 height 48
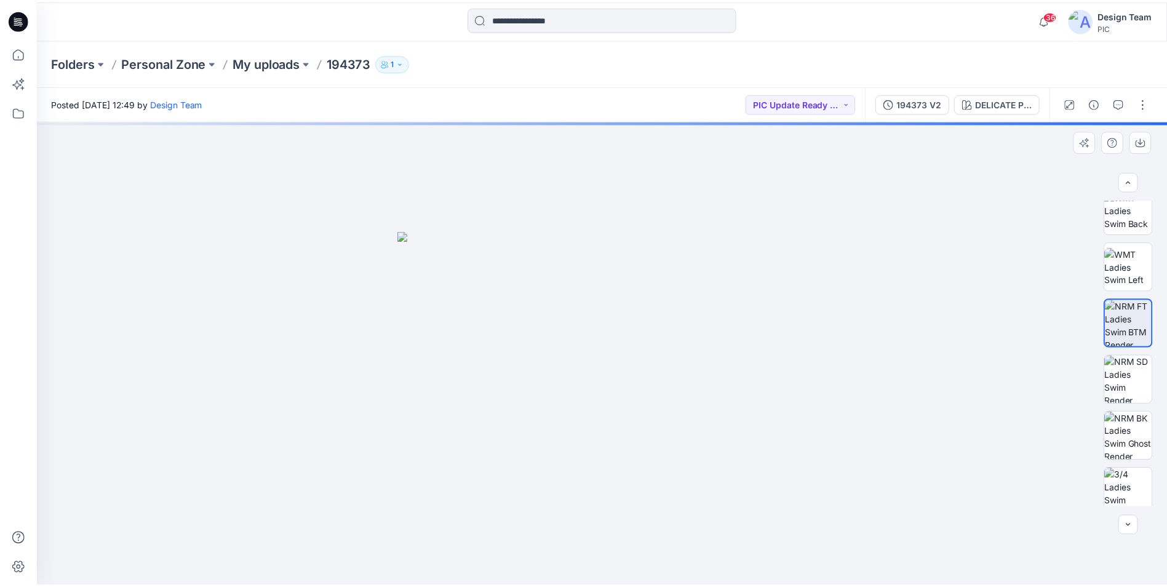
scroll to position [194, 0]
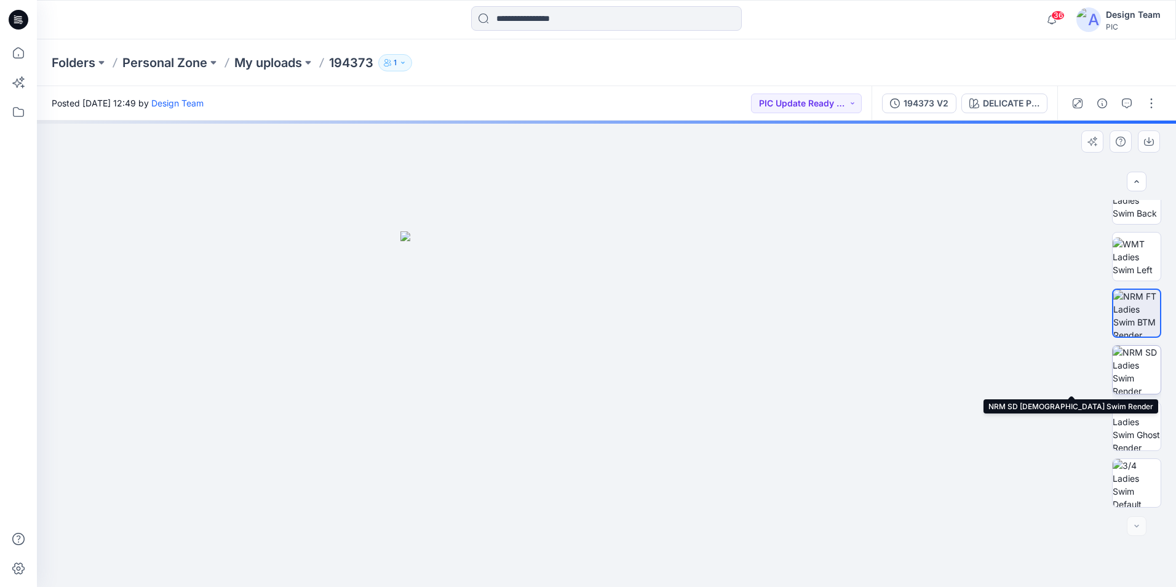
click at [1138, 373] on img at bounding box center [1137, 370] width 48 height 48
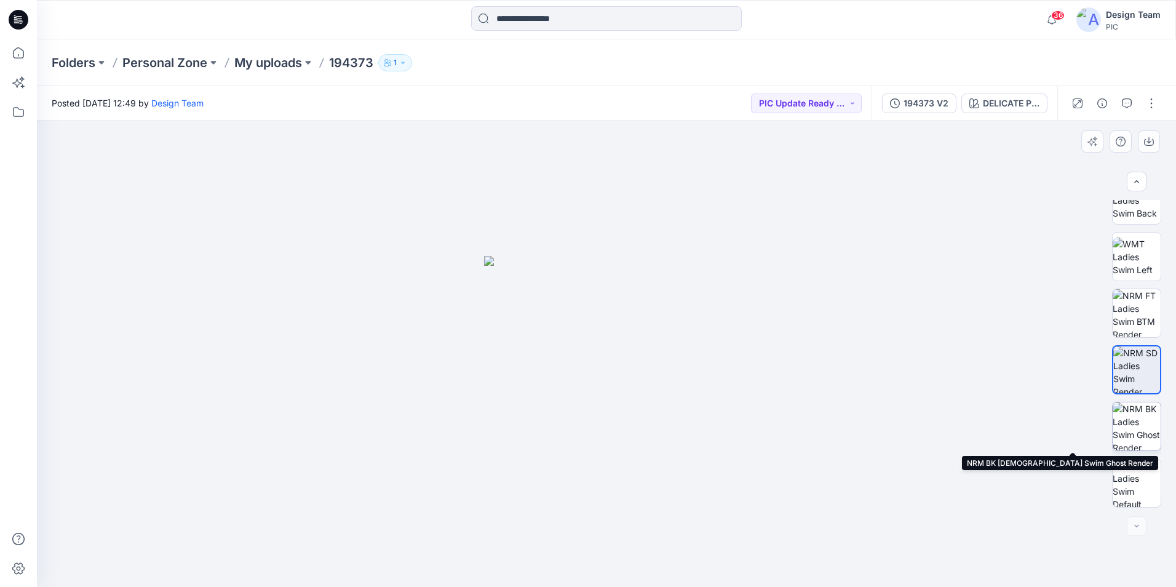
click at [1135, 419] on img at bounding box center [1137, 426] width 48 height 48
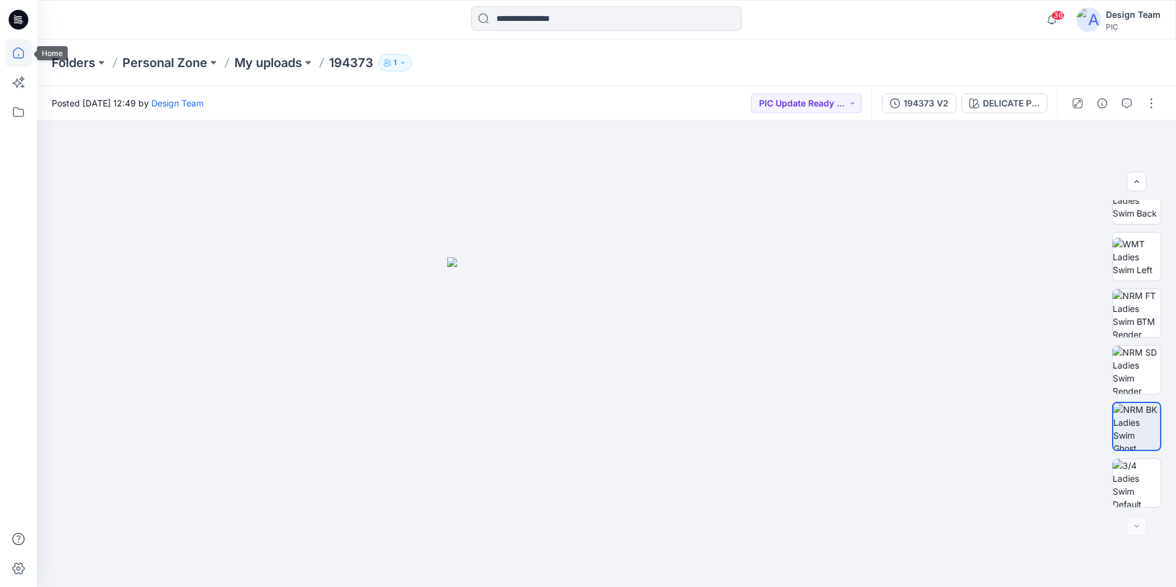
click at [9, 61] on icon at bounding box center [18, 52] width 27 height 27
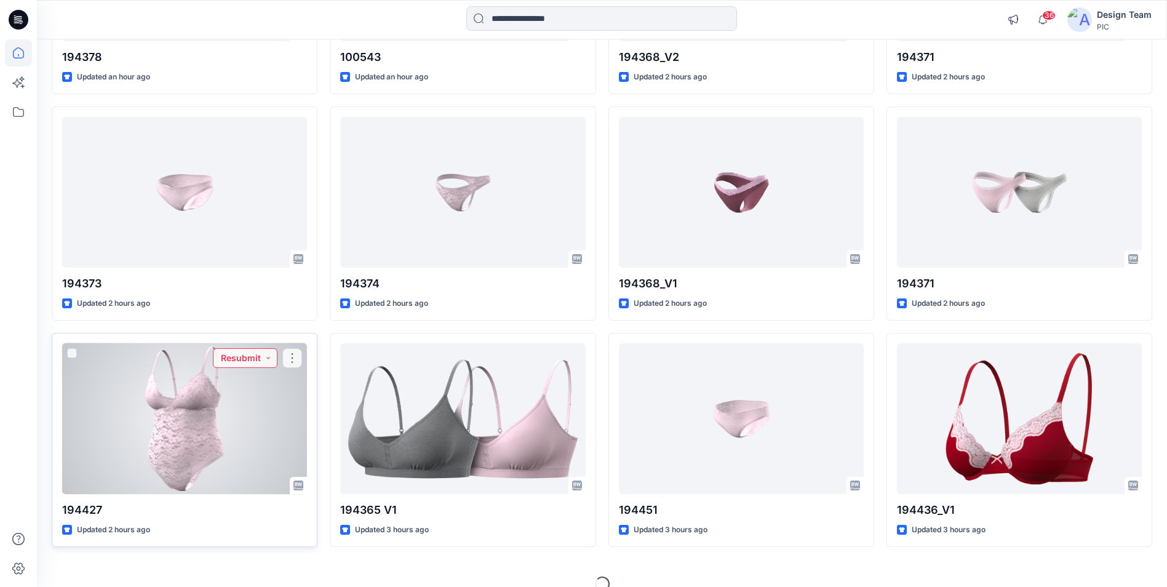
scroll to position [308, 0]
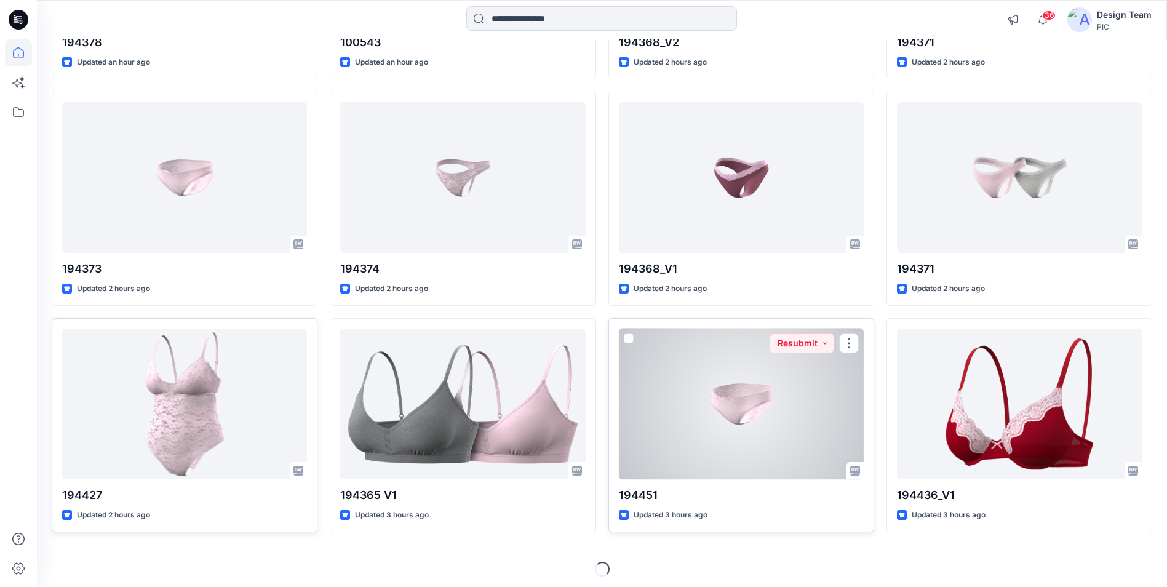
click at [710, 400] on div at bounding box center [741, 403] width 245 height 151
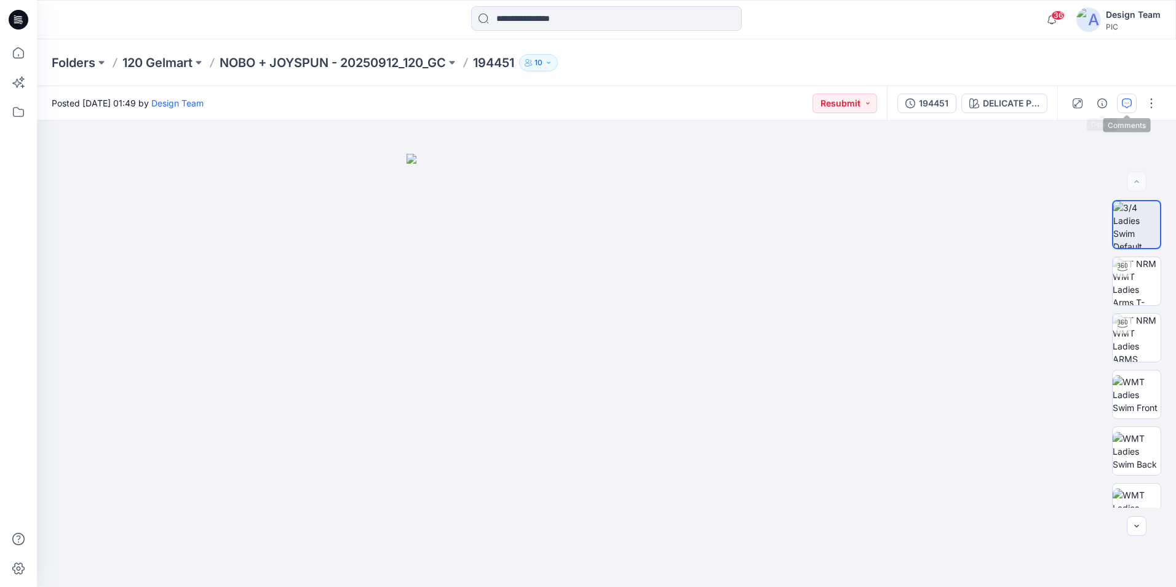
click at [1124, 107] on icon "button" at bounding box center [1127, 103] width 10 height 10
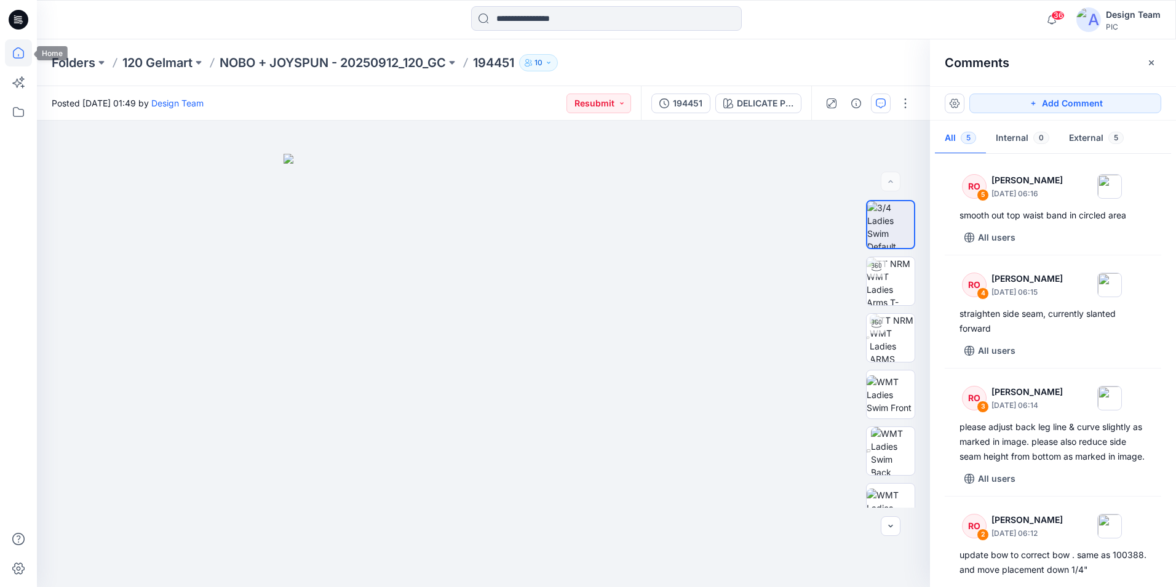
click at [17, 55] on icon at bounding box center [18, 52] width 27 height 27
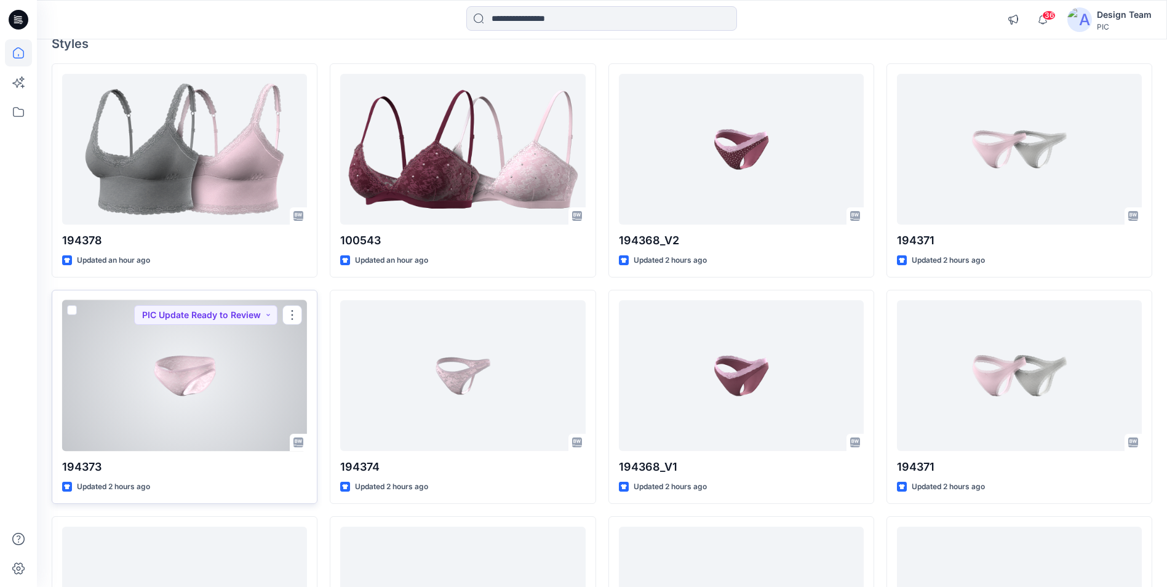
scroll to position [123, 0]
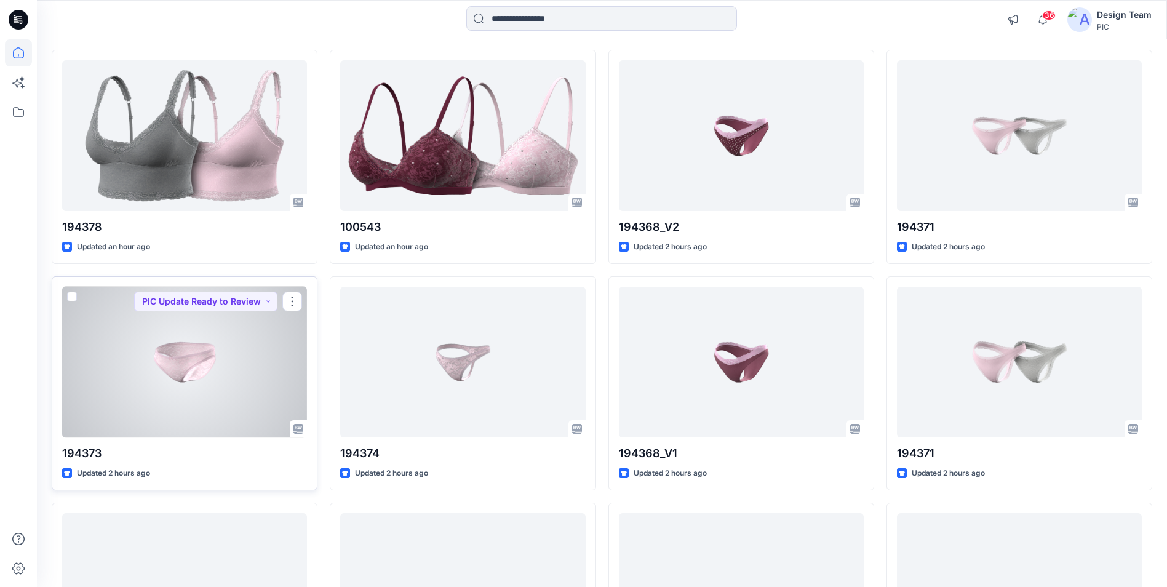
click at [216, 392] on div at bounding box center [184, 362] width 245 height 151
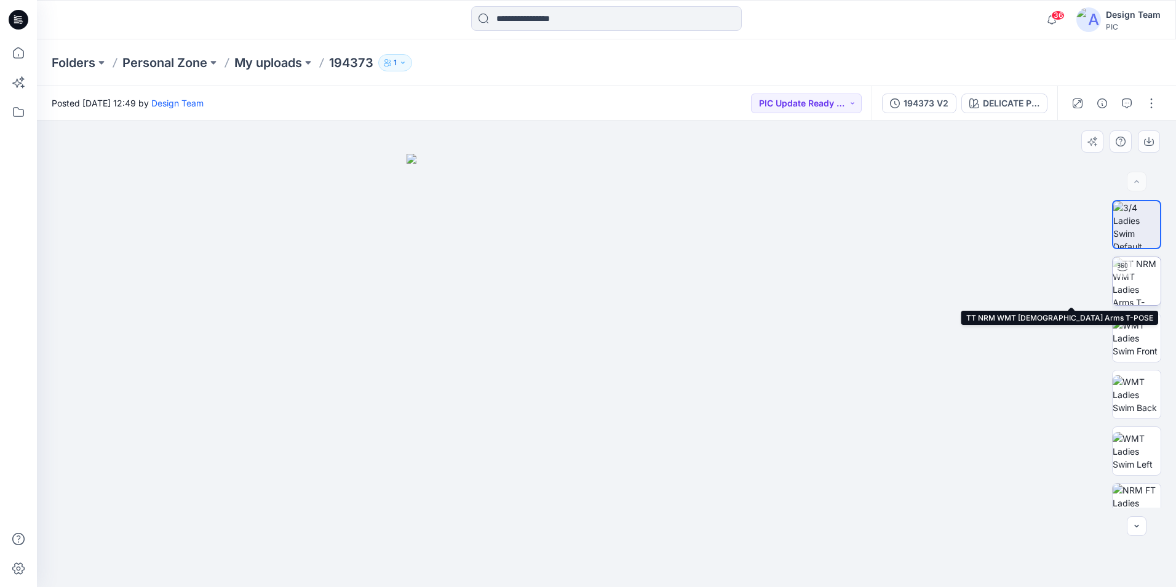
click at [1135, 286] on img at bounding box center [1137, 281] width 48 height 48
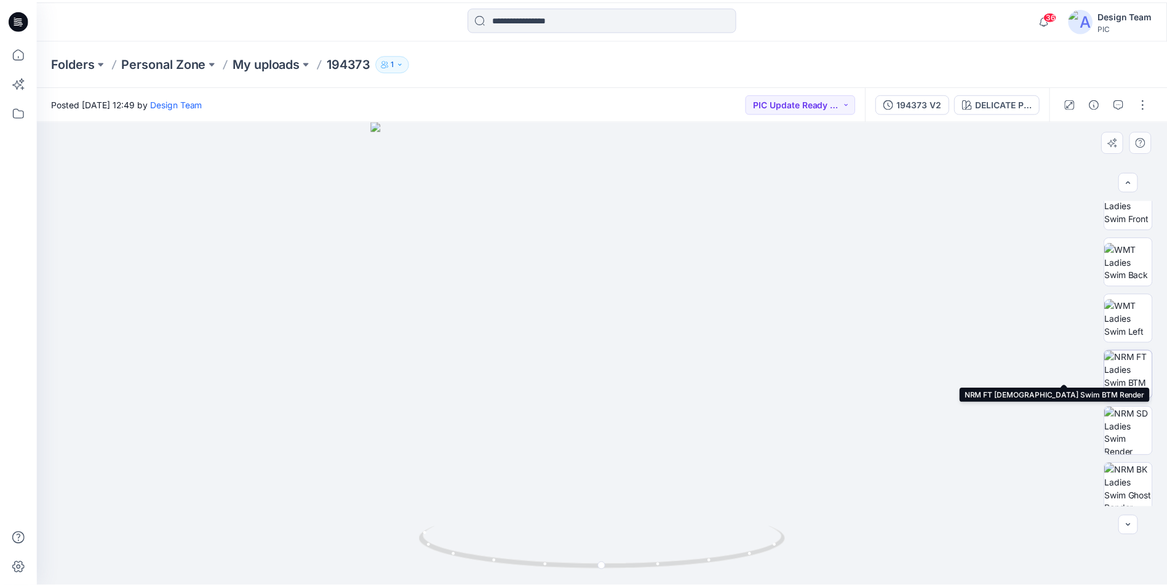
scroll to position [194, 0]
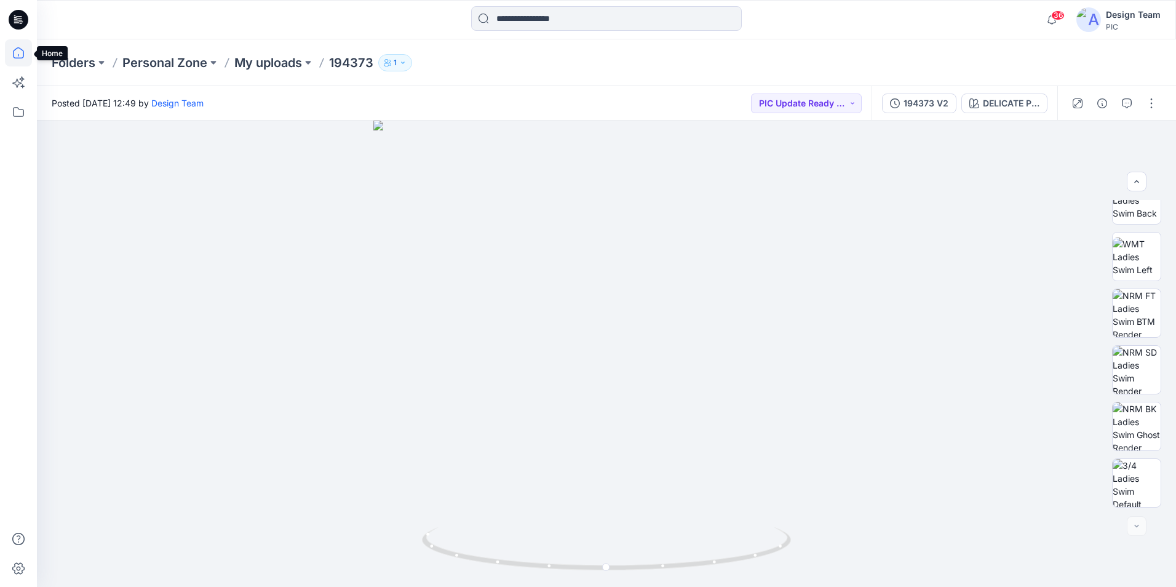
click at [20, 54] on icon at bounding box center [18, 52] width 27 height 27
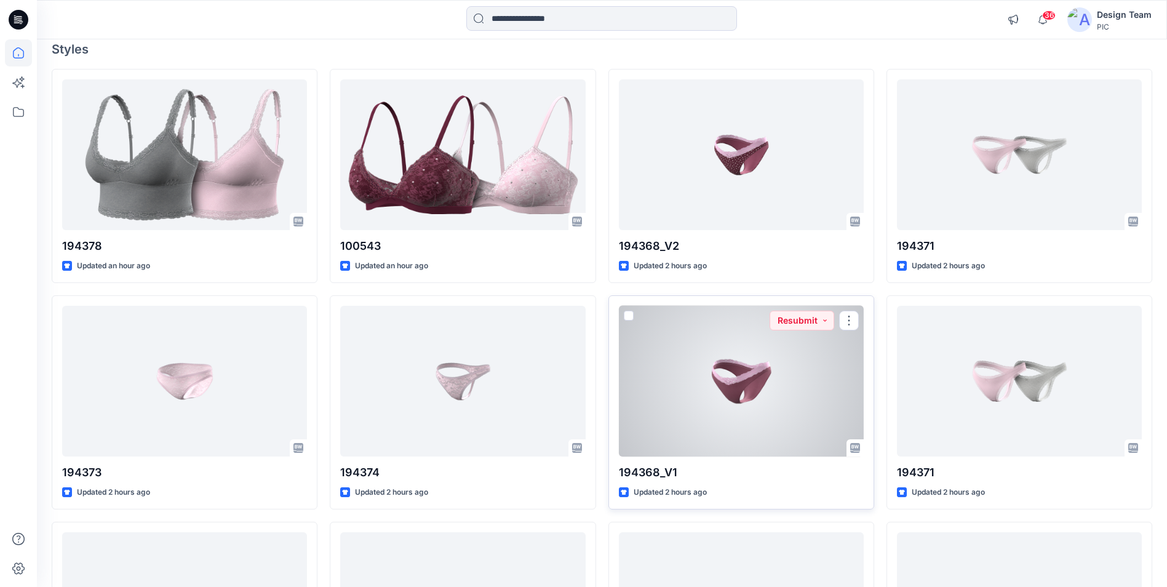
scroll to position [185, 0]
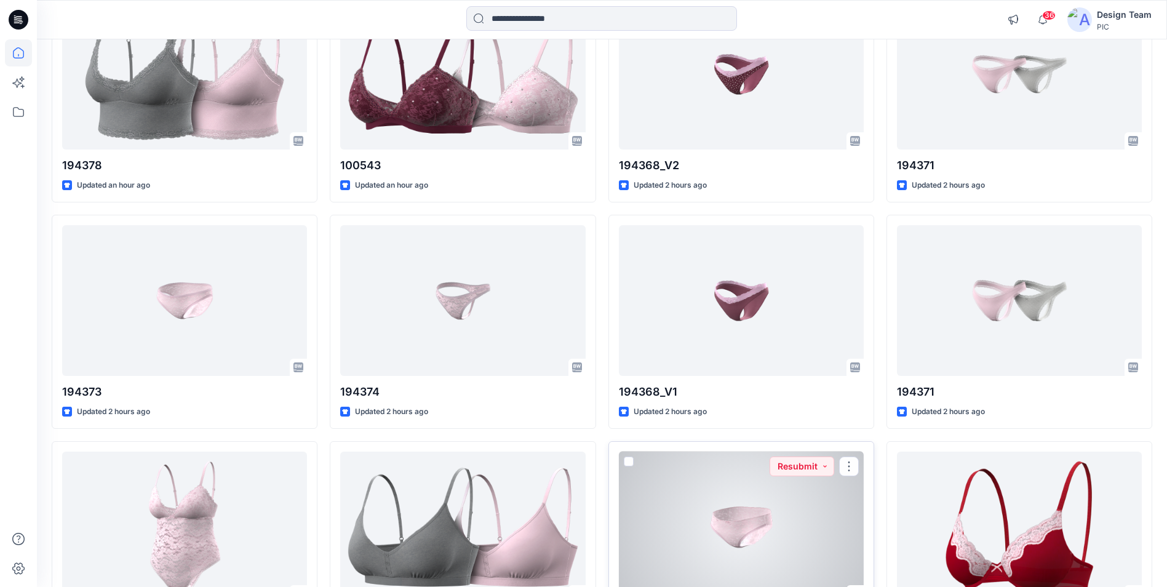
click at [756, 531] on div at bounding box center [741, 526] width 245 height 151
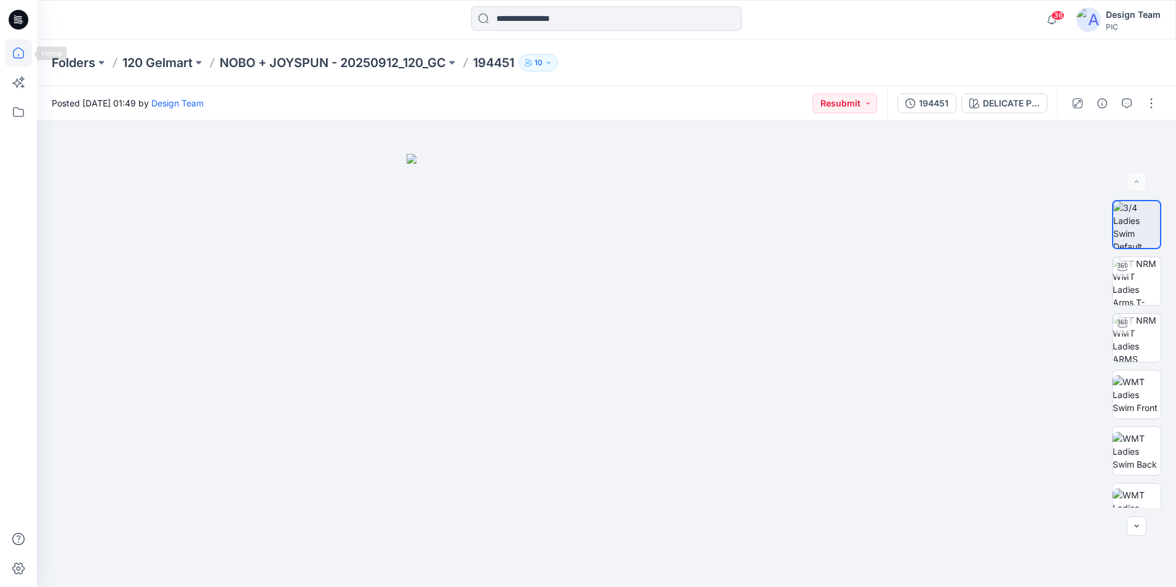
click at [30, 57] on icon at bounding box center [18, 52] width 27 height 27
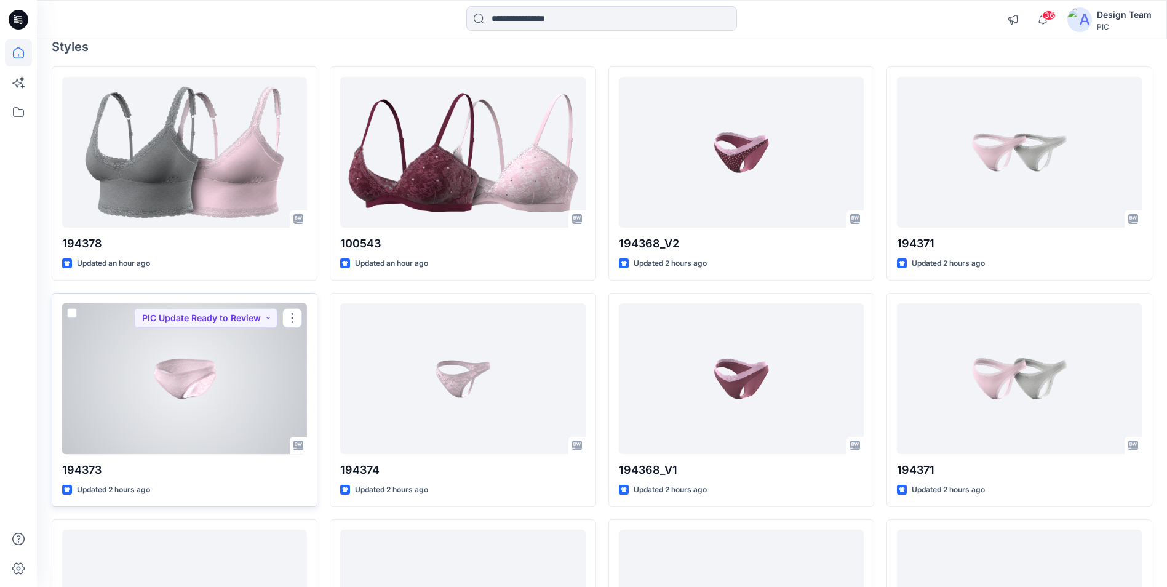
scroll to position [123, 0]
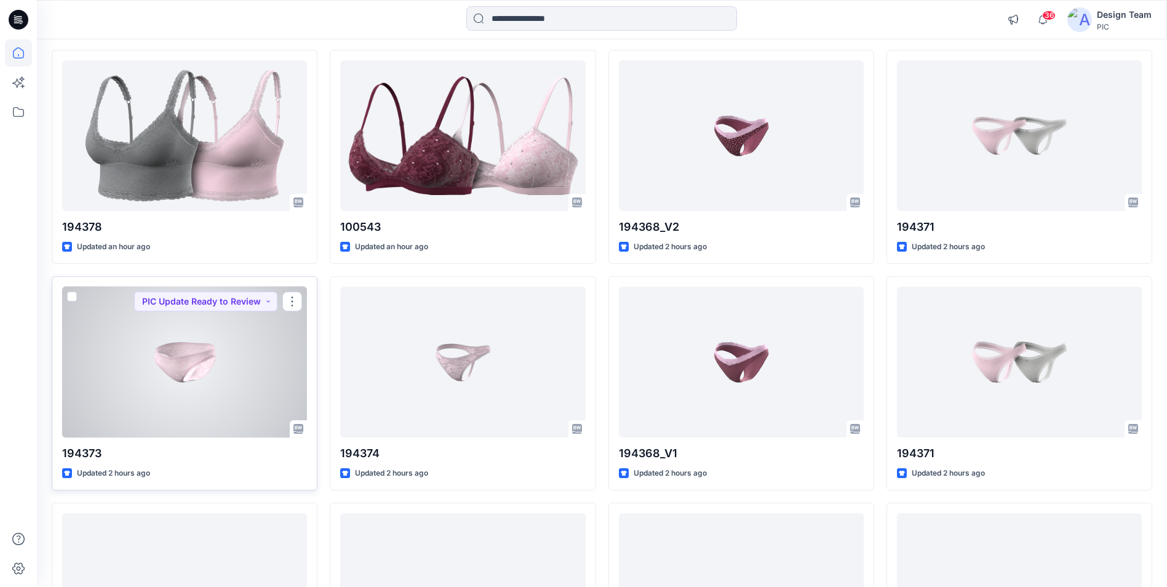
click at [214, 387] on div at bounding box center [184, 362] width 245 height 151
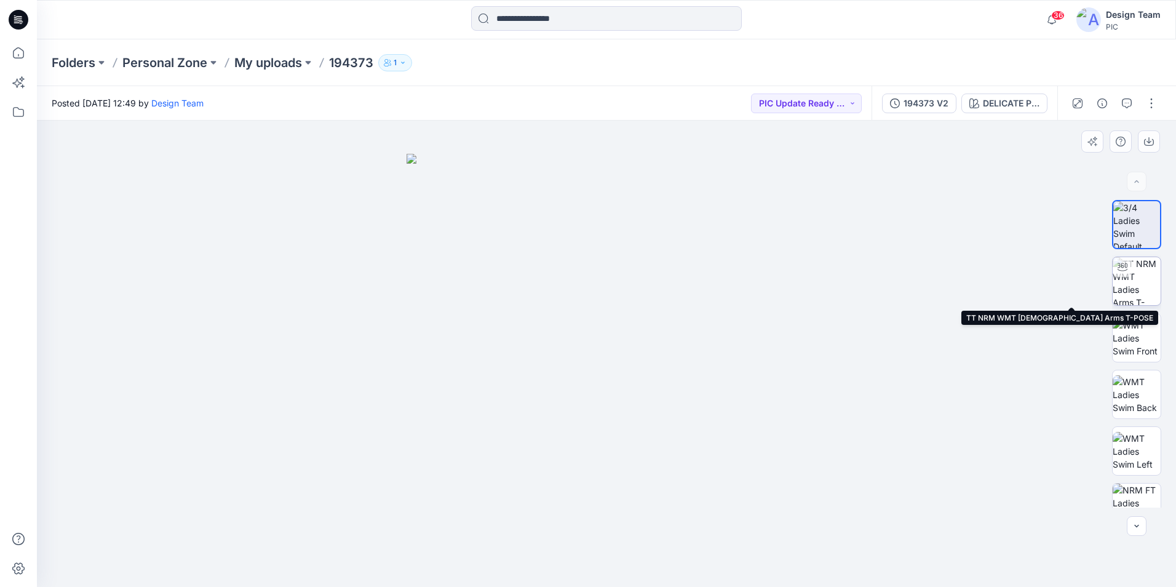
click at [1135, 282] on img at bounding box center [1137, 281] width 48 height 48
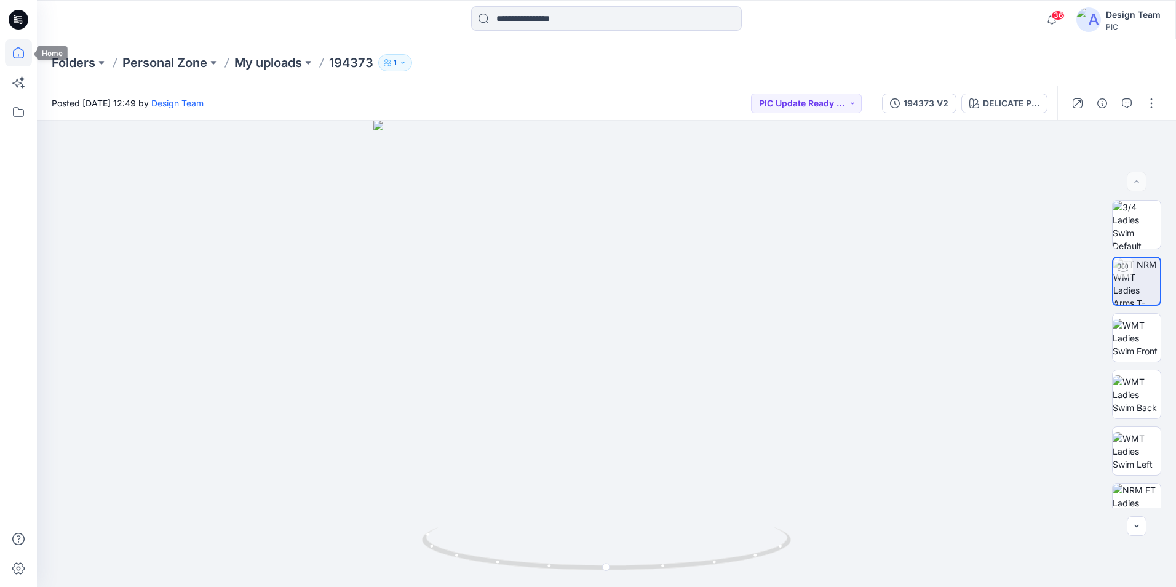
click at [18, 57] on icon at bounding box center [18, 52] width 27 height 27
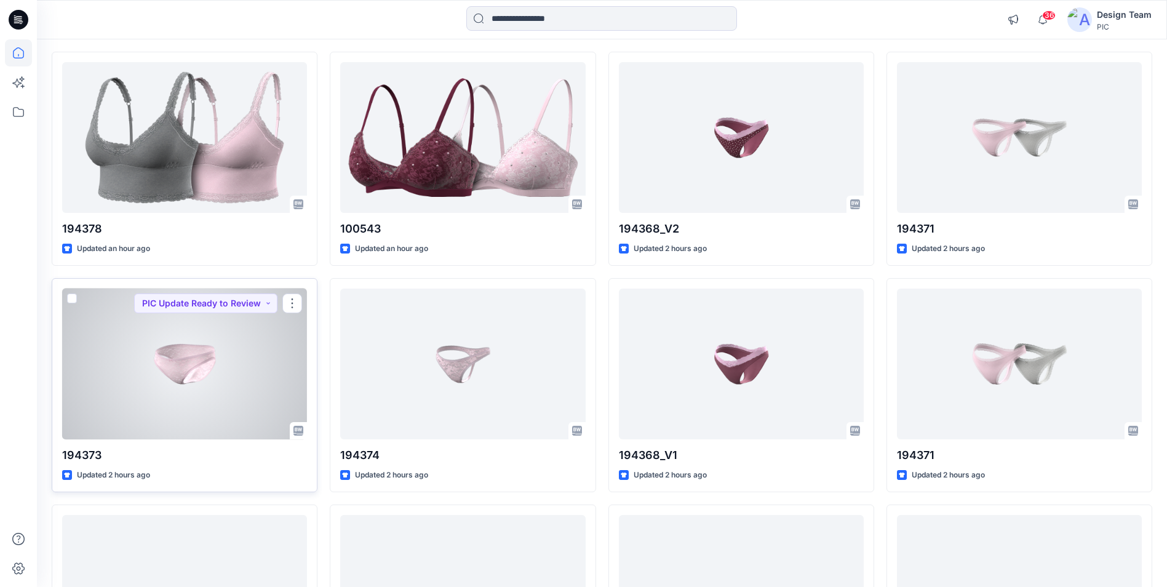
scroll to position [129, 0]
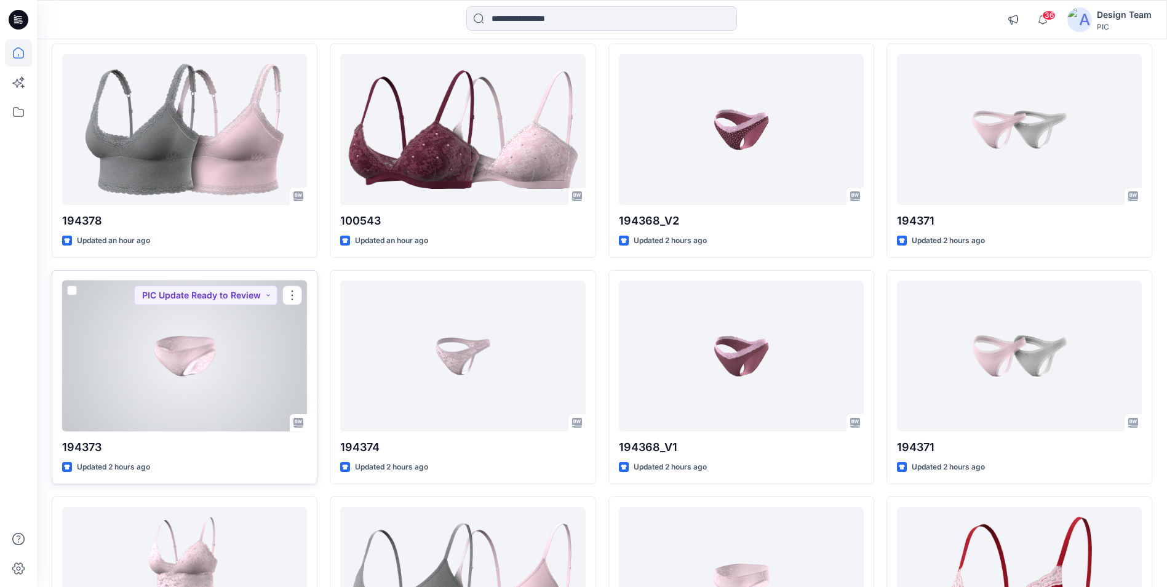
click at [133, 318] on div at bounding box center [184, 355] width 245 height 151
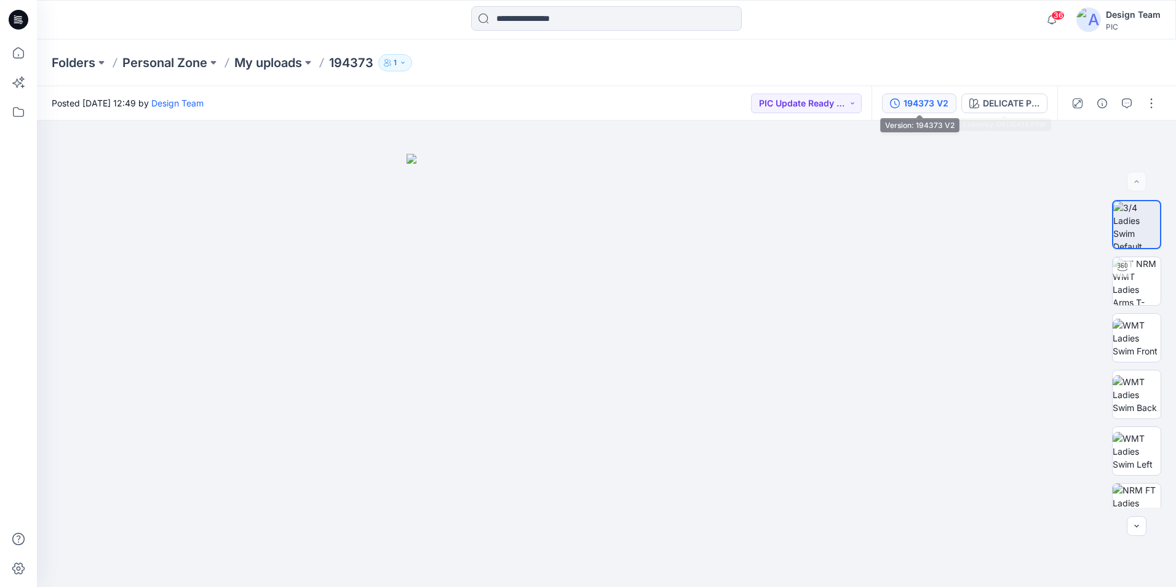
click at [921, 108] on div "194373 V2" at bounding box center [925, 104] width 45 height 14
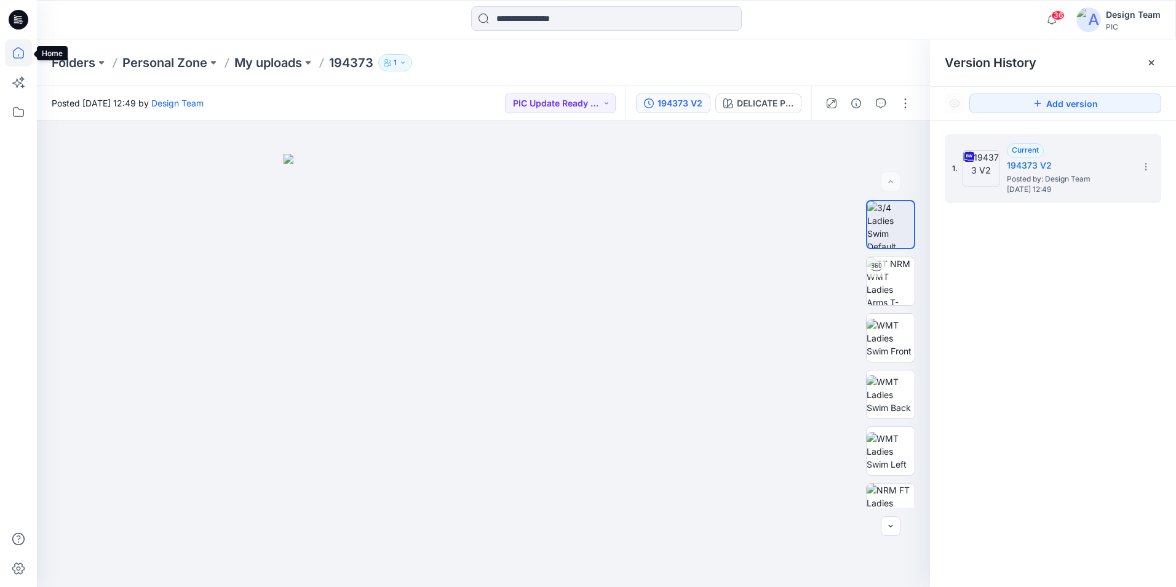
click at [26, 56] on icon at bounding box center [18, 52] width 27 height 27
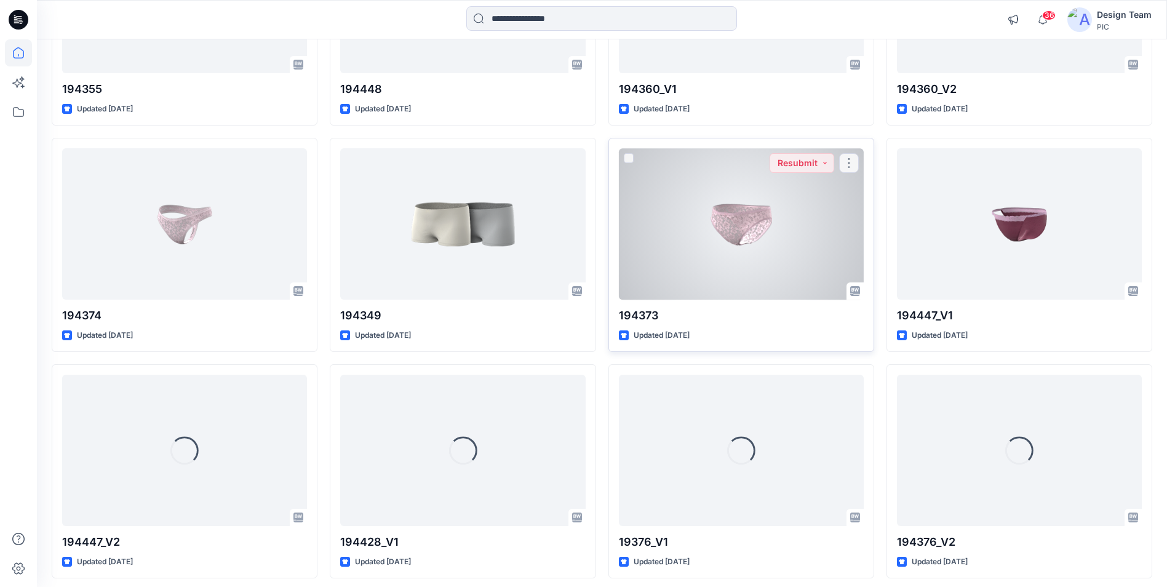
scroll to position [3212, 0]
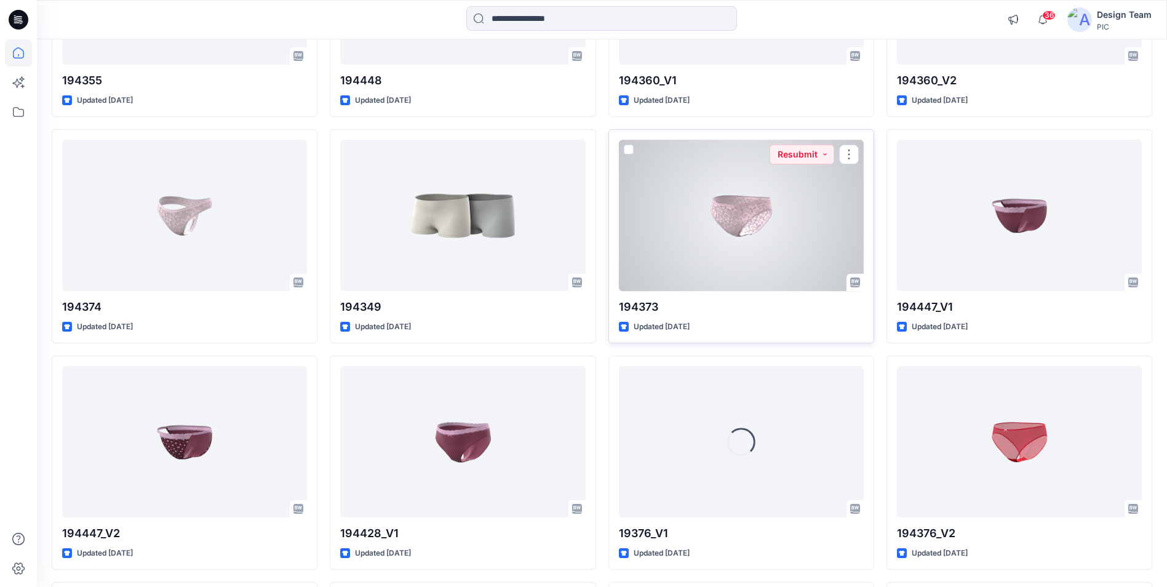
click at [761, 212] on div at bounding box center [741, 215] width 245 height 151
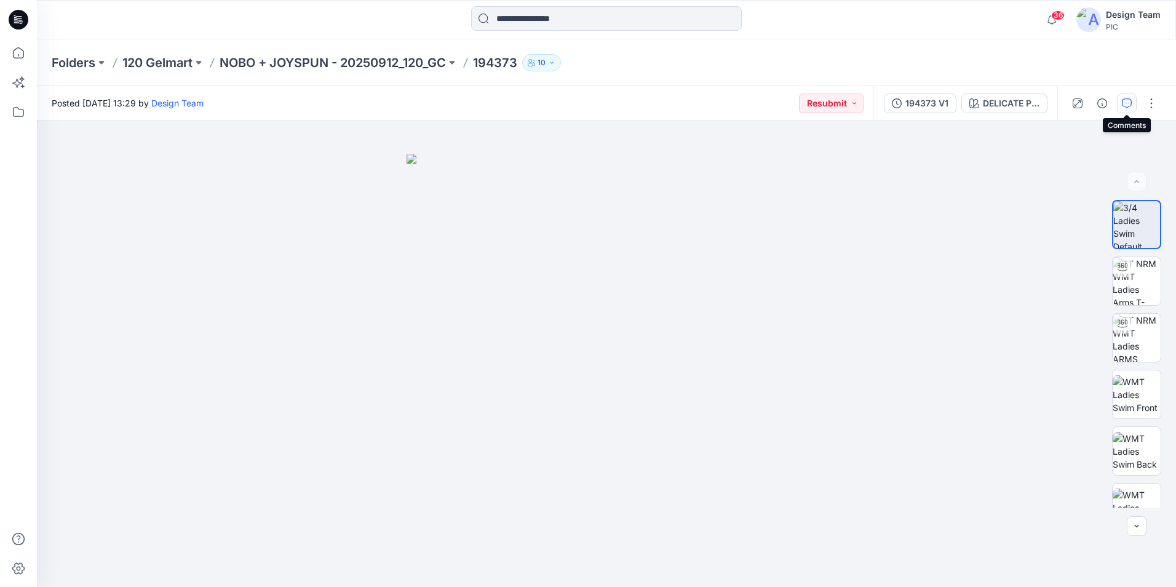
click at [1121, 103] on button "button" at bounding box center [1127, 103] width 20 height 20
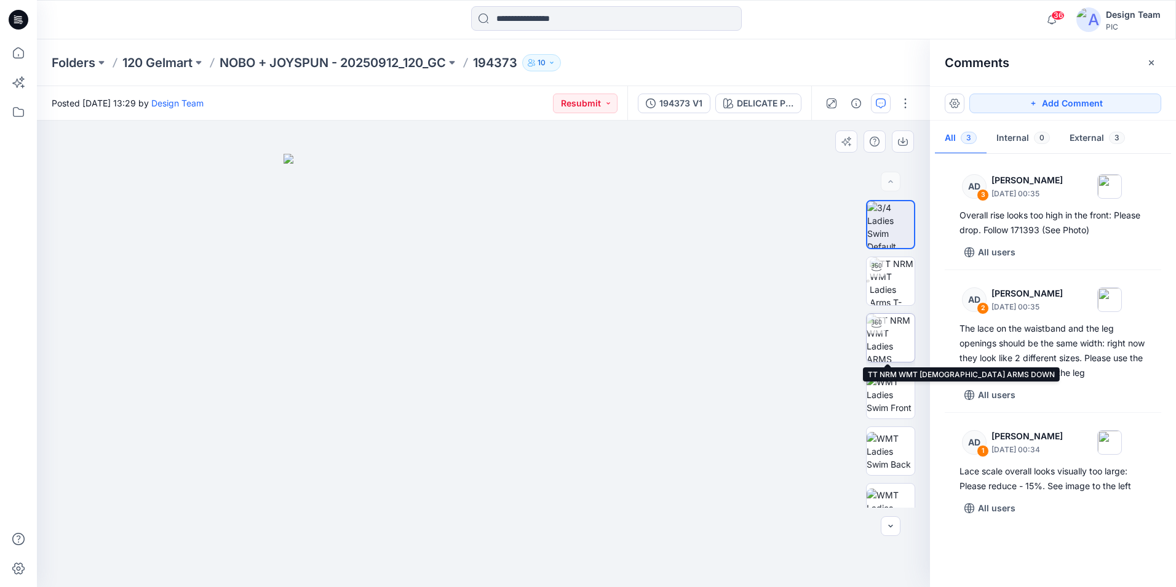
click at [898, 338] on img at bounding box center [891, 338] width 48 height 48
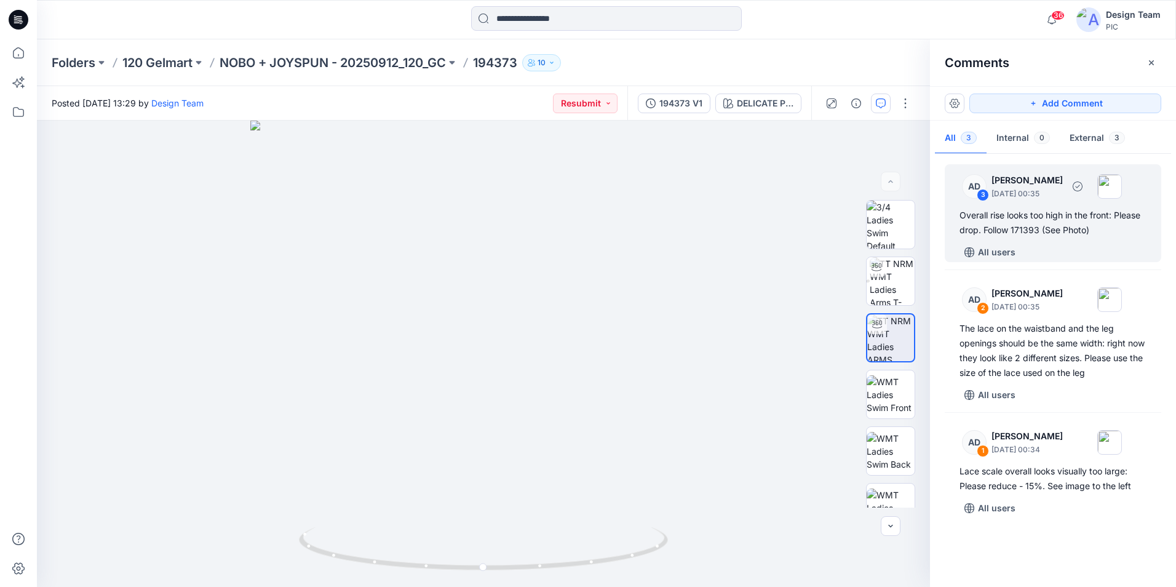
click at [994, 224] on div "Overall rise looks too high in the front: Please drop. Follow 171393 (See Photo)" at bounding box center [1052, 223] width 187 height 30
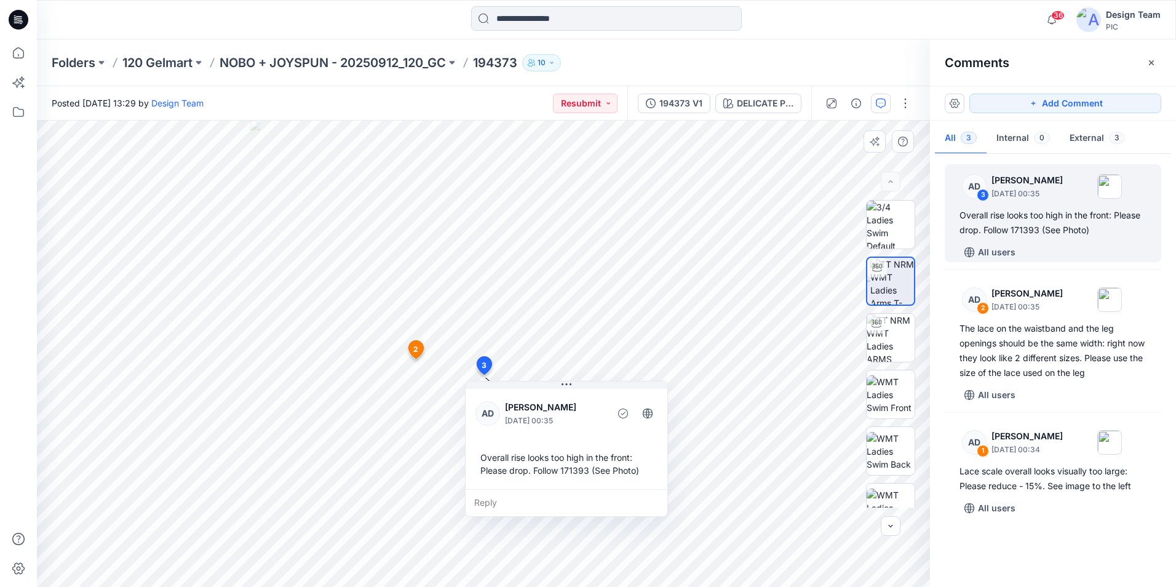
click at [496, 509] on div "Reply" at bounding box center [567, 502] width 202 height 27
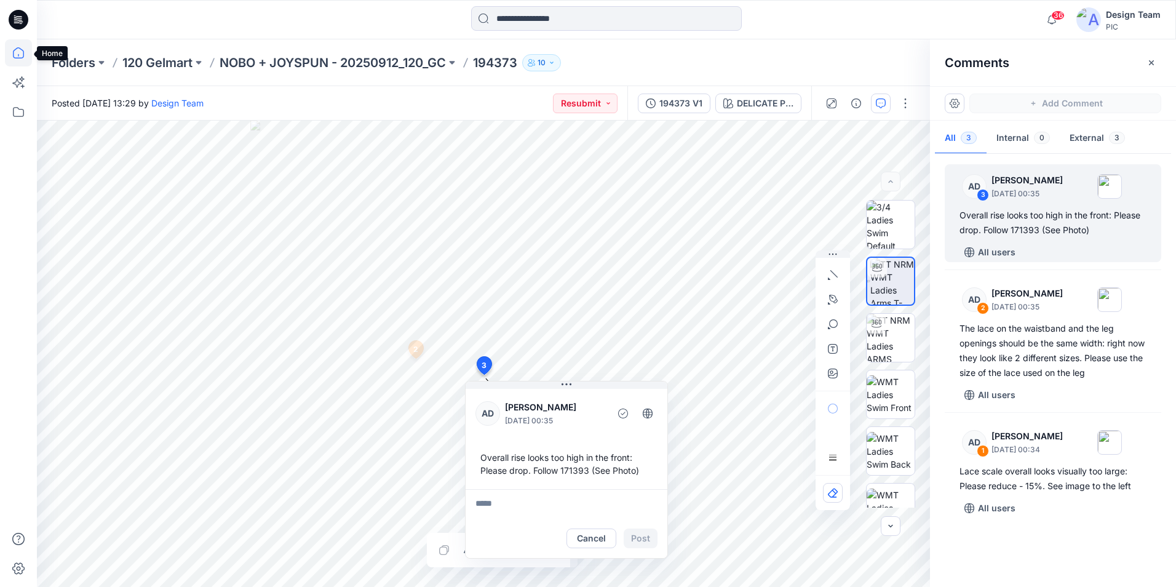
click at [12, 51] on icon at bounding box center [18, 52] width 27 height 27
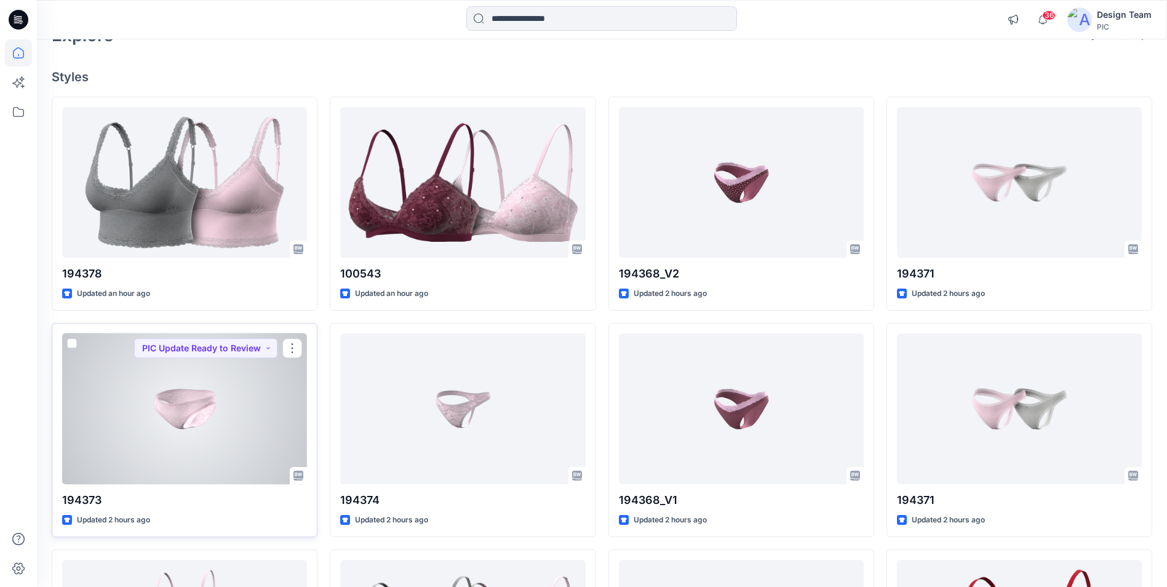
scroll to position [123, 0]
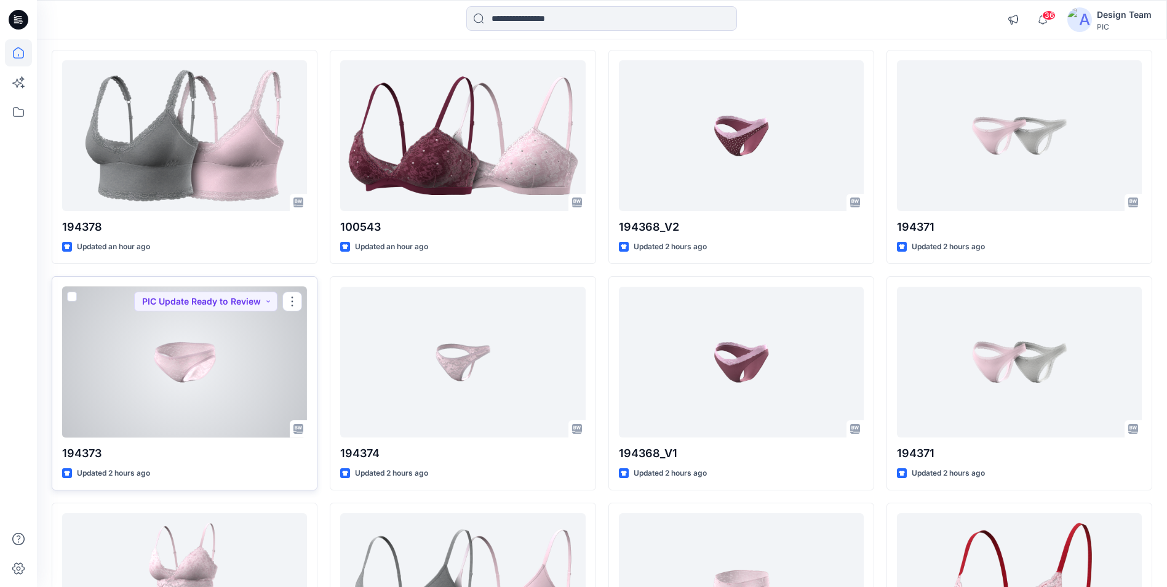
click at [184, 394] on div at bounding box center [184, 362] width 245 height 151
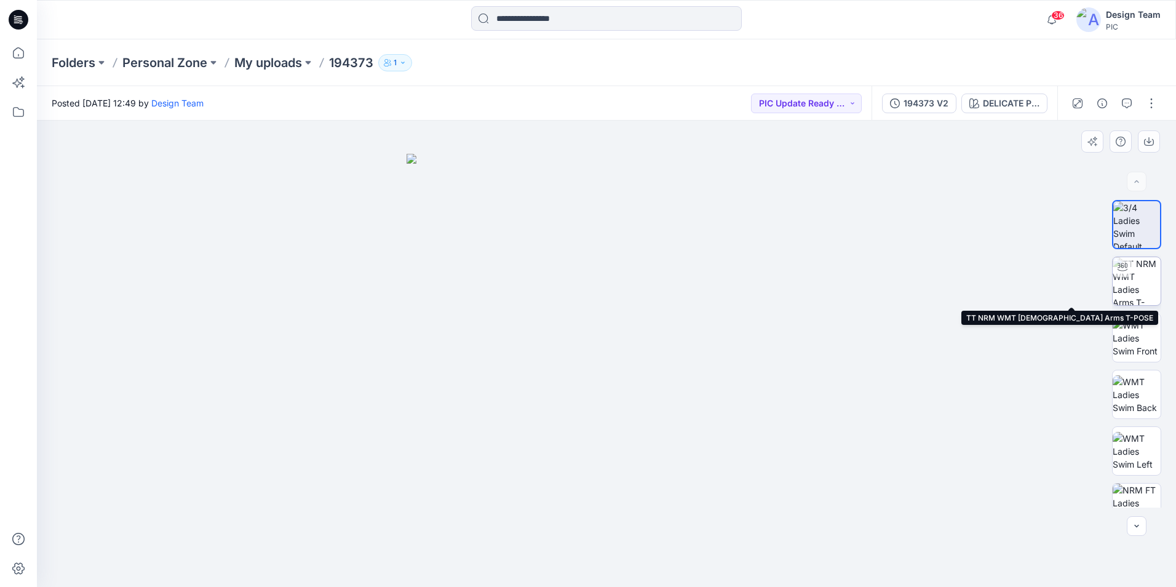
click at [1146, 299] on img at bounding box center [1137, 281] width 48 height 48
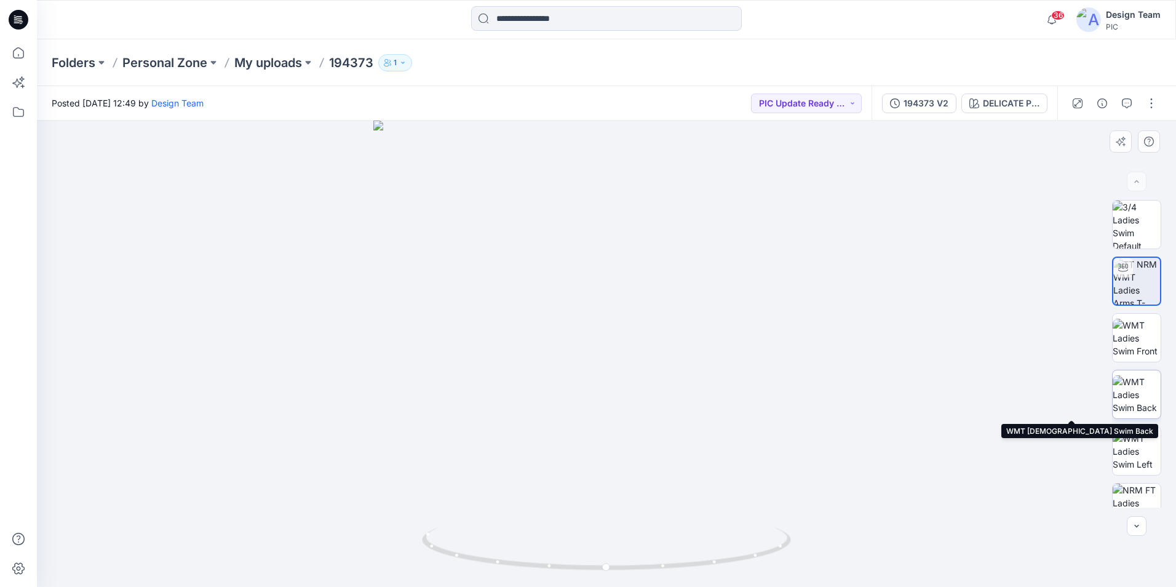
click at [1138, 404] on img at bounding box center [1137, 394] width 48 height 39
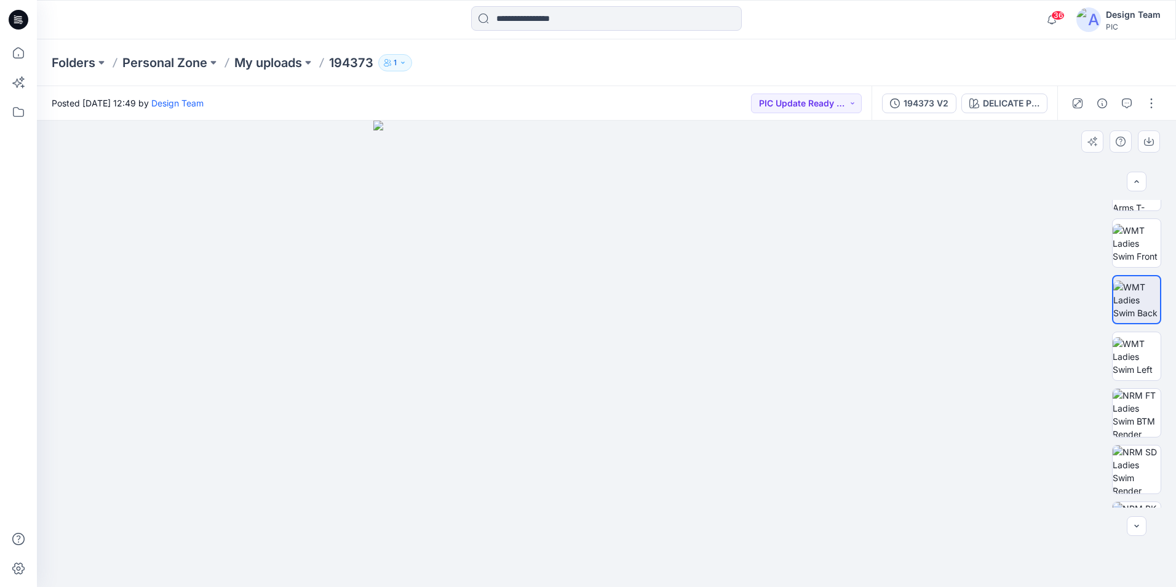
scroll to position [71, 0]
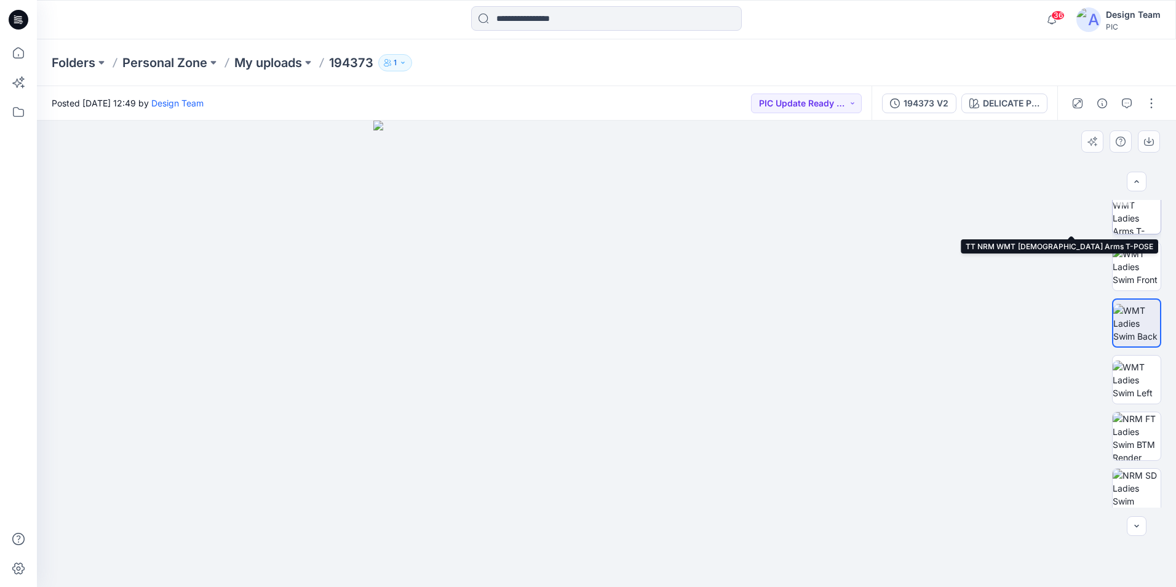
click at [1131, 214] on img at bounding box center [1137, 210] width 48 height 48
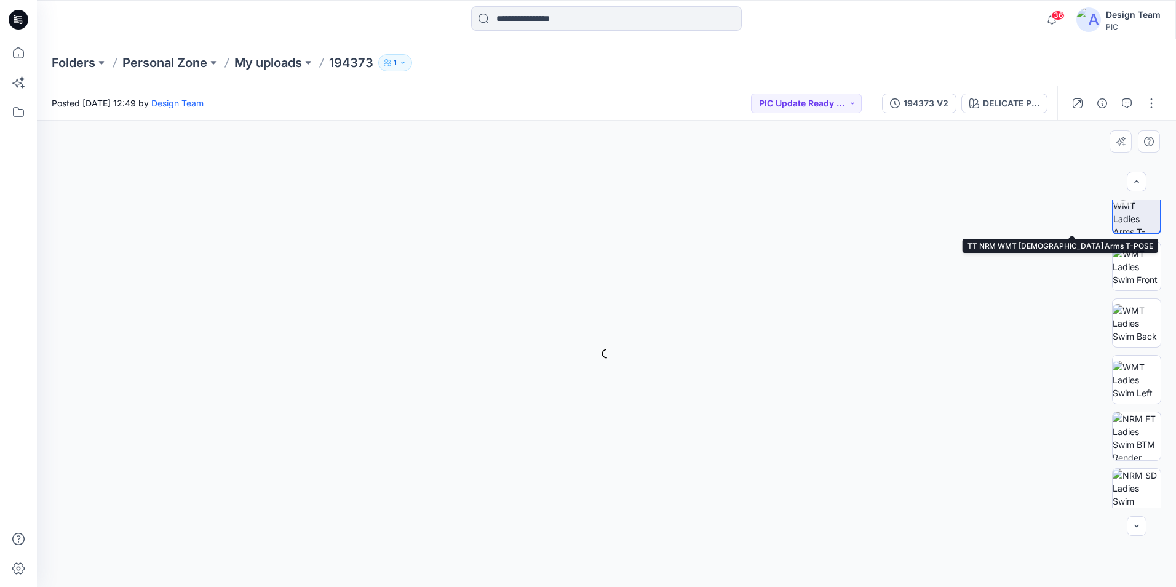
scroll to position [72, 0]
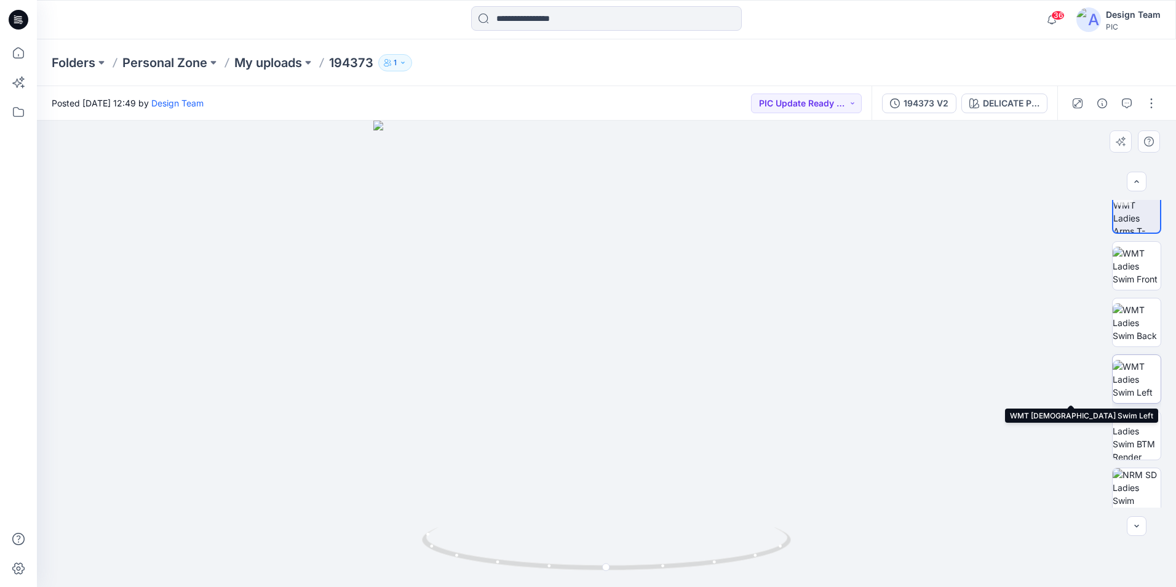
click at [1129, 375] on img at bounding box center [1137, 379] width 48 height 39
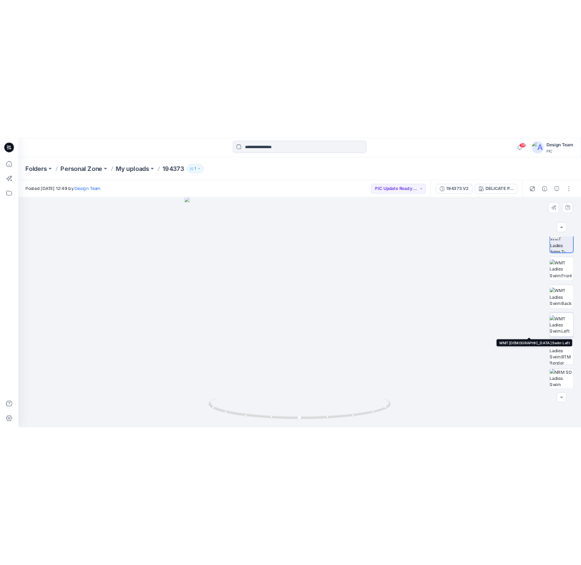
scroll to position [71, 0]
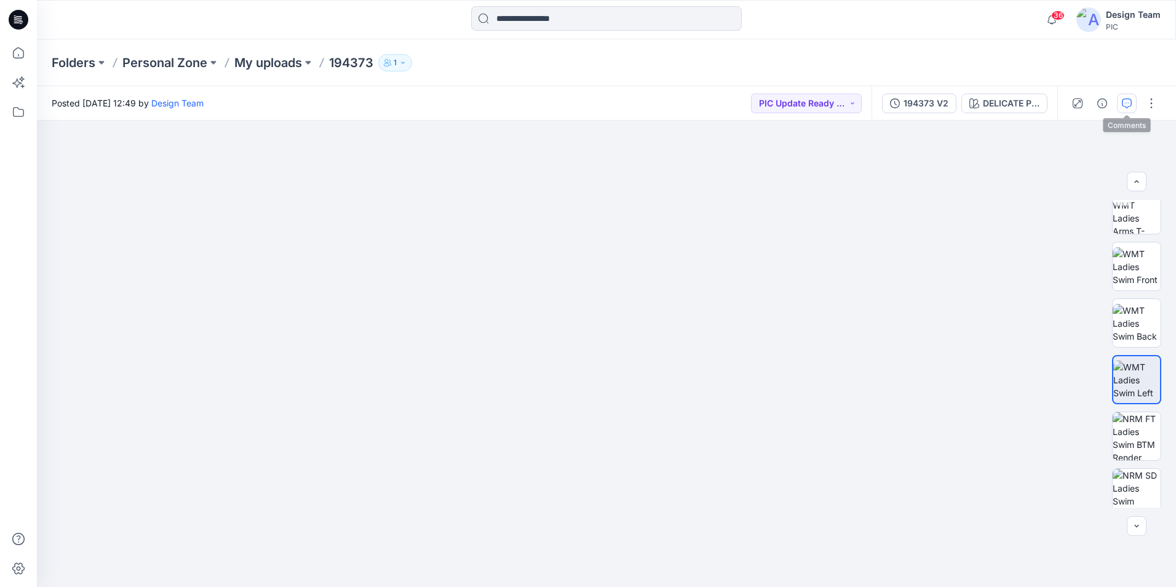
click at [1128, 106] on icon "button" at bounding box center [1127, 103] width 10 height 10
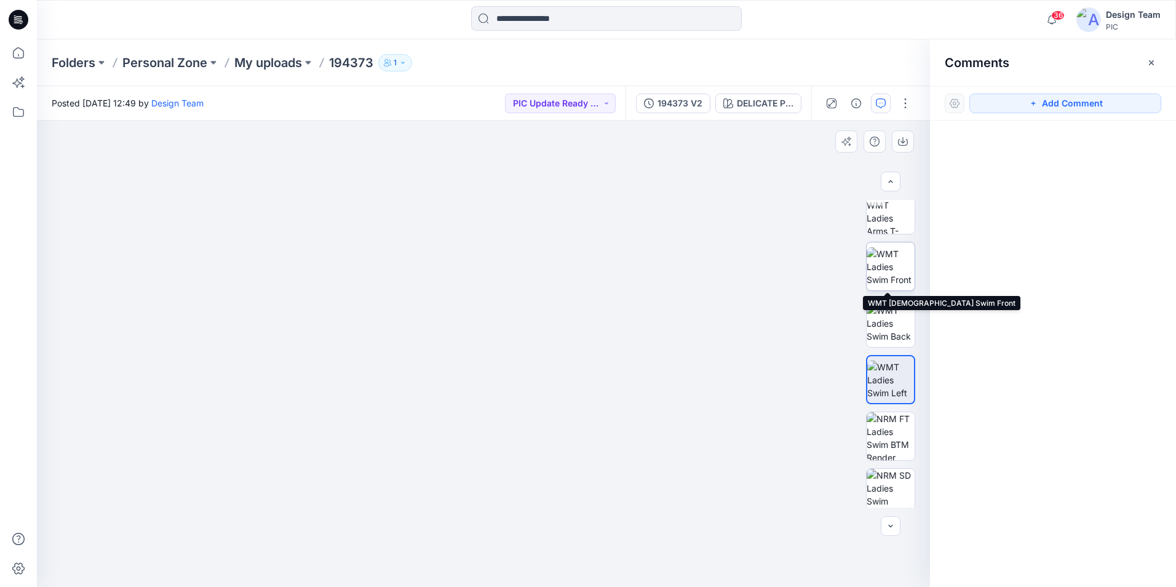
click at [889, 269] on img at bounding box center [891, 266] width 48 height 39
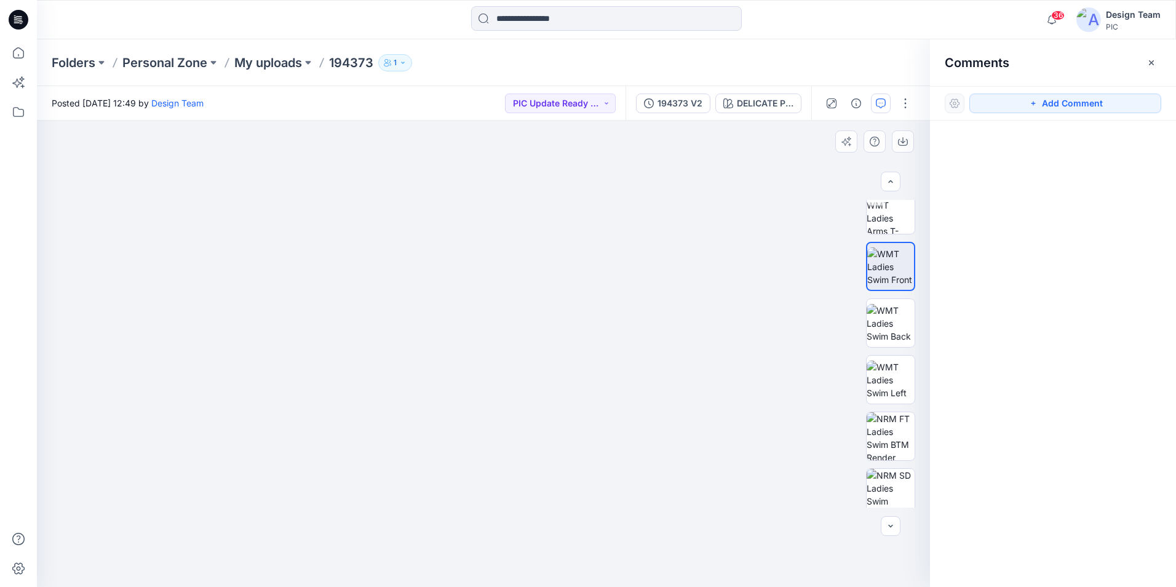
drag, startPoint x: 619, startPoint y: 442, endPoint x: 592, endPoint y: 370, distance: 76.5
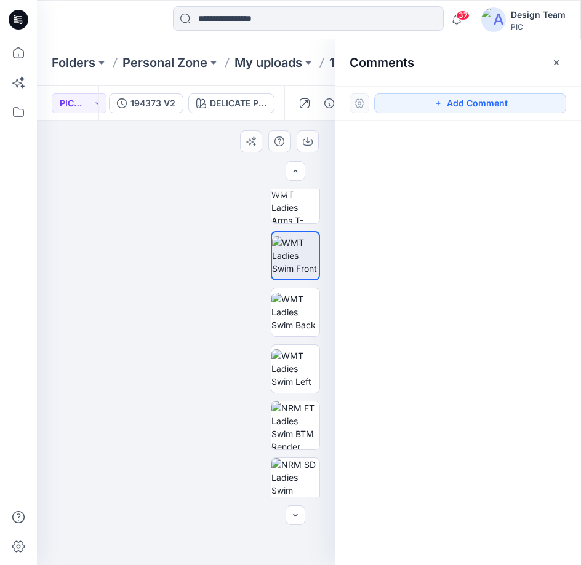
drag, startPoint x: 212, startPoint y: 212, endPoint x: 221, endPoint y: 201, distance: 13.9
click at [212, 212] on img at bounding box center [186, 166] width 800 height 800
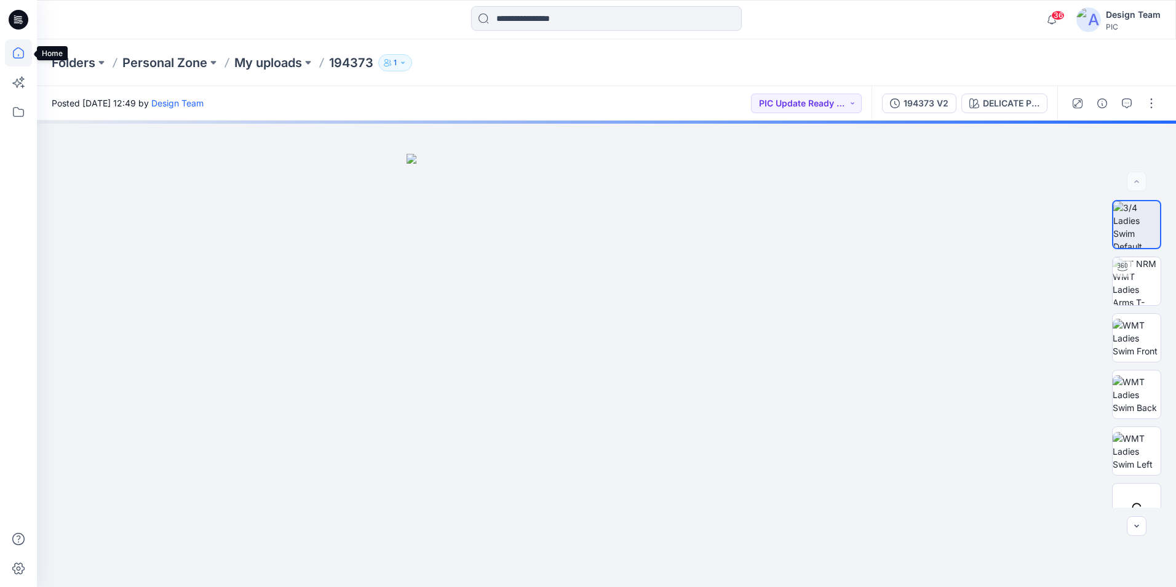
click at [11, 63] on icon at bounding box center [18, 52] width 27 height 27
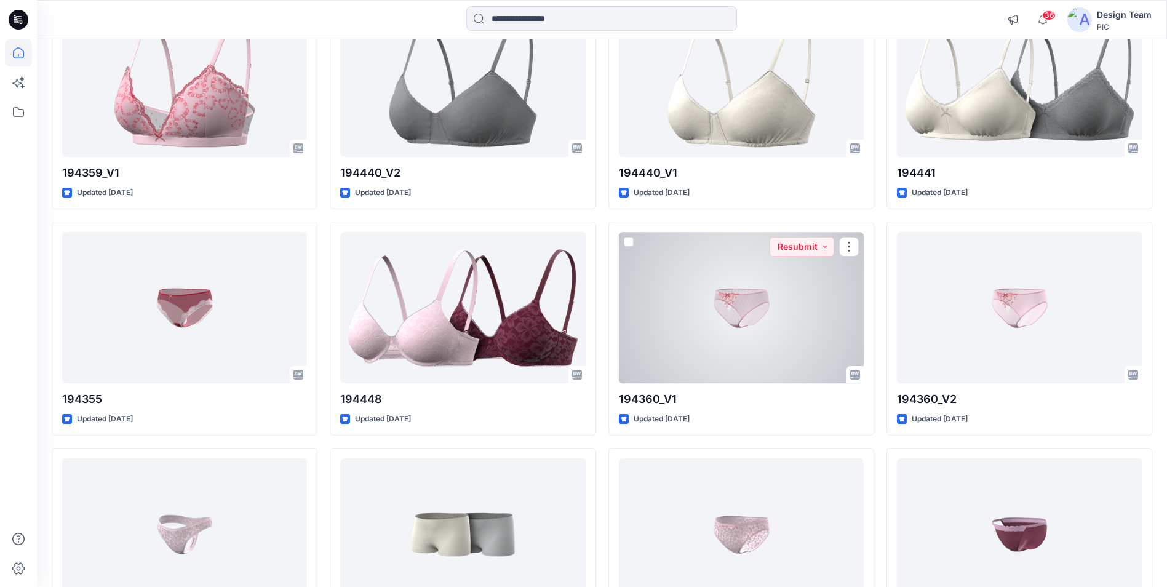
scroll to position [3027, 0]
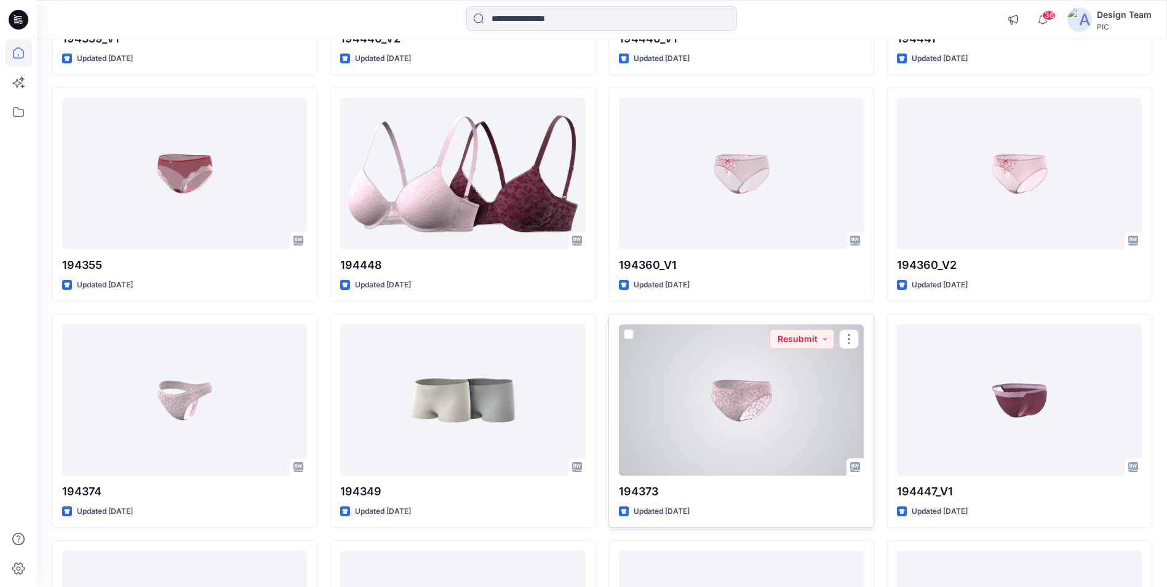
click at [756, 399] on div at bounding box center [741, 399] width 245 height 151
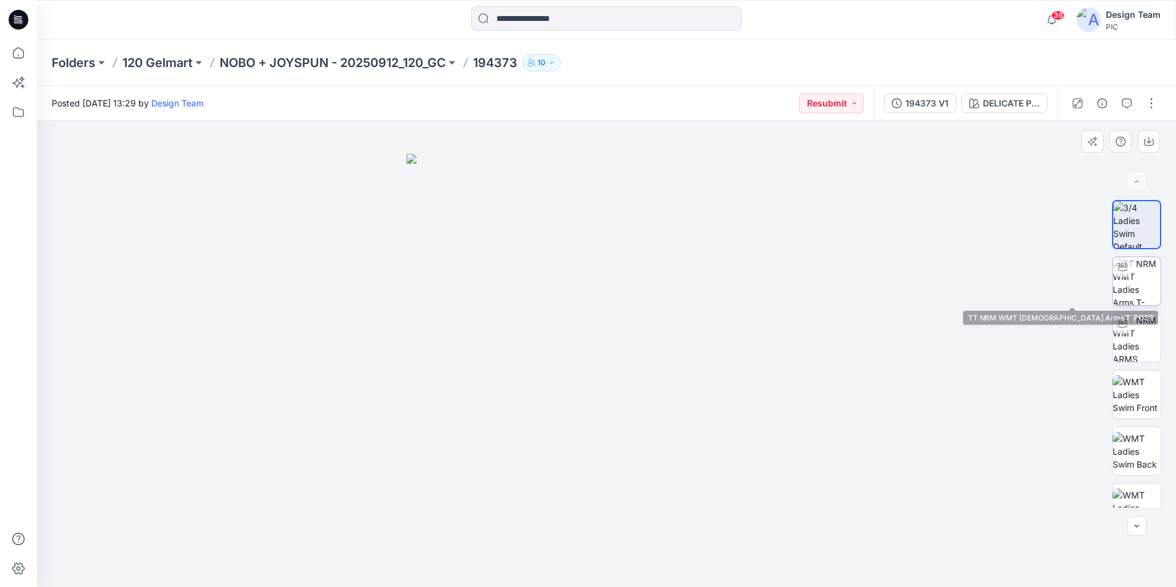
click at [1129, 281] on img at bounding box center [1137, 281] width 48 height 48
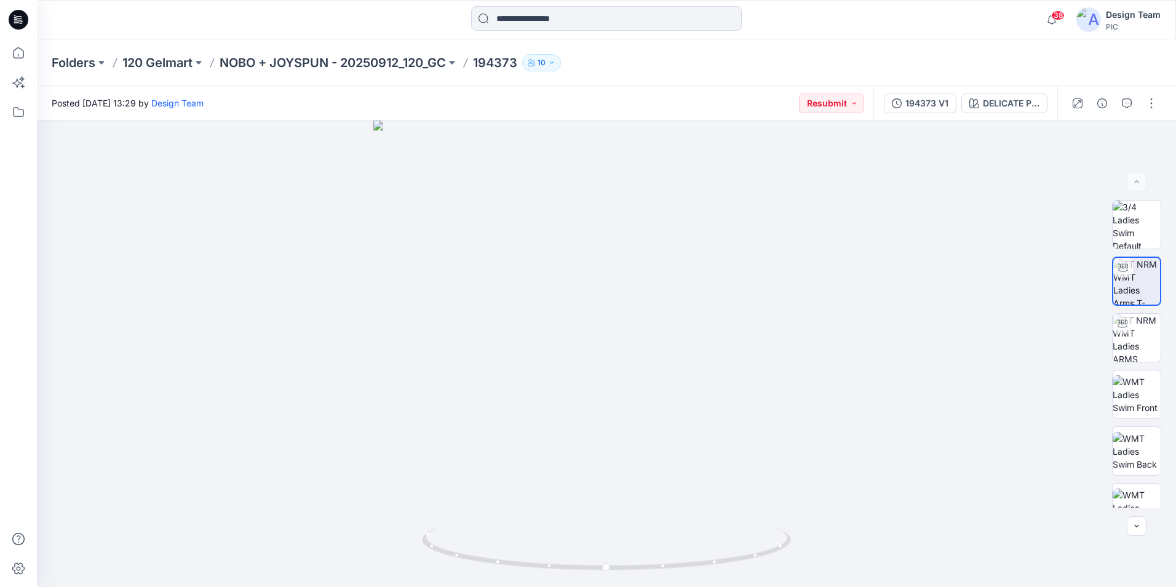
drag, startPoint x: 962, startPoint y: 41, endPoint x: 975, endPoint y: 54, distance: 17.8
click at [962, 42] on div "Folders 120 Gelmart NOBO + JOYSPUN - 20250912_120_GC 194373 10" at bounding box center [606, 62] width 1139 height 47
click at [1121, 102] on button "button" at bounding box center [1127, 103] width 20 height 20
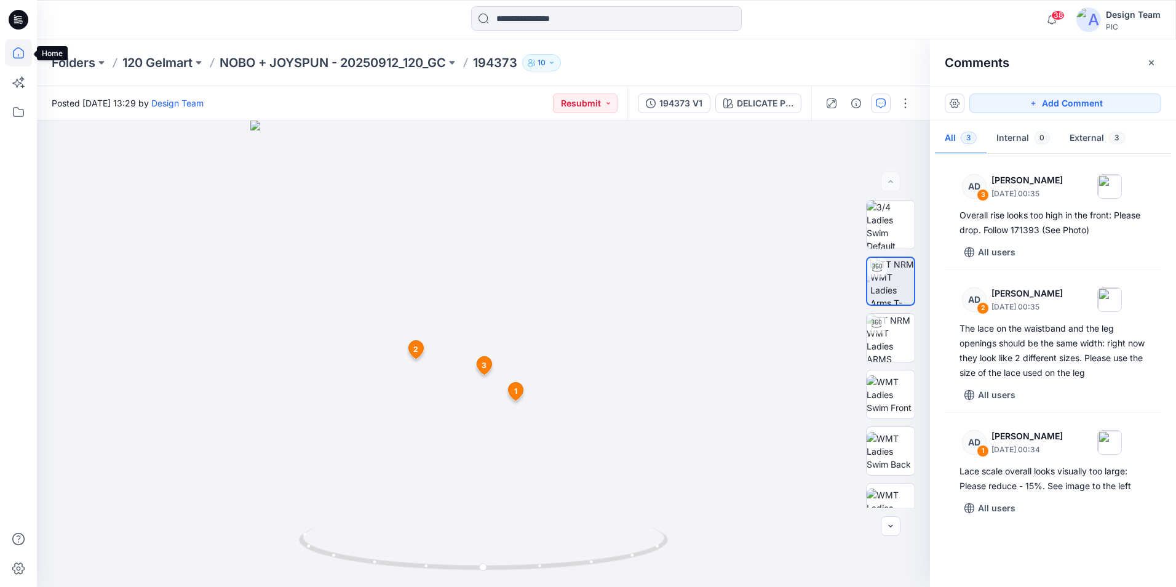
click at [26, 57] on icon at bounding box center [18, 52] width 27 height 27
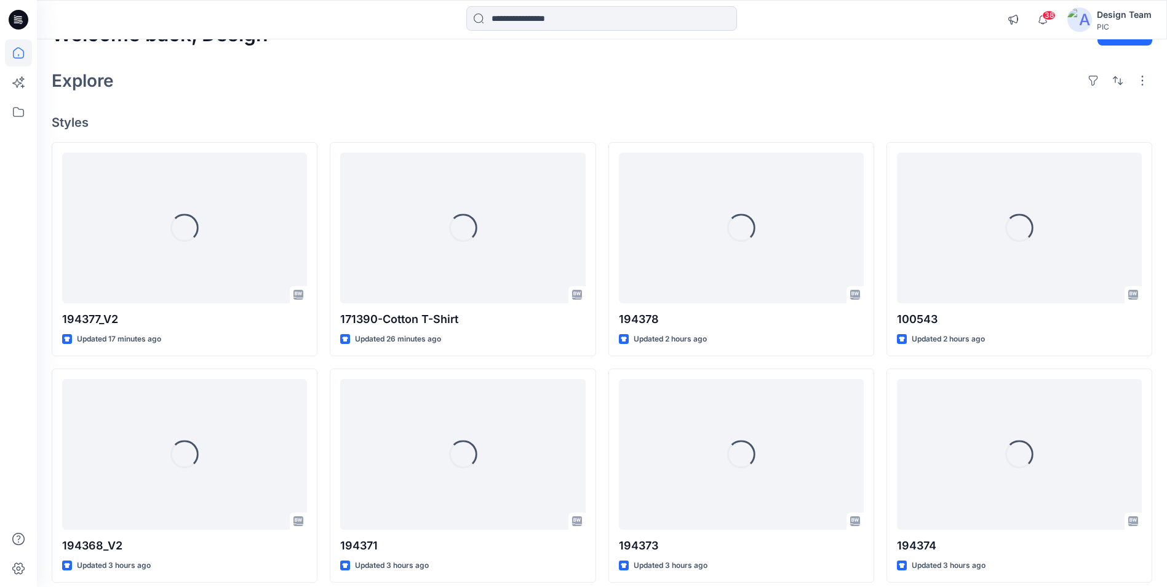
scroll to position [62, 0]
